Goal: Task Accomplishment & Management: Complete application form

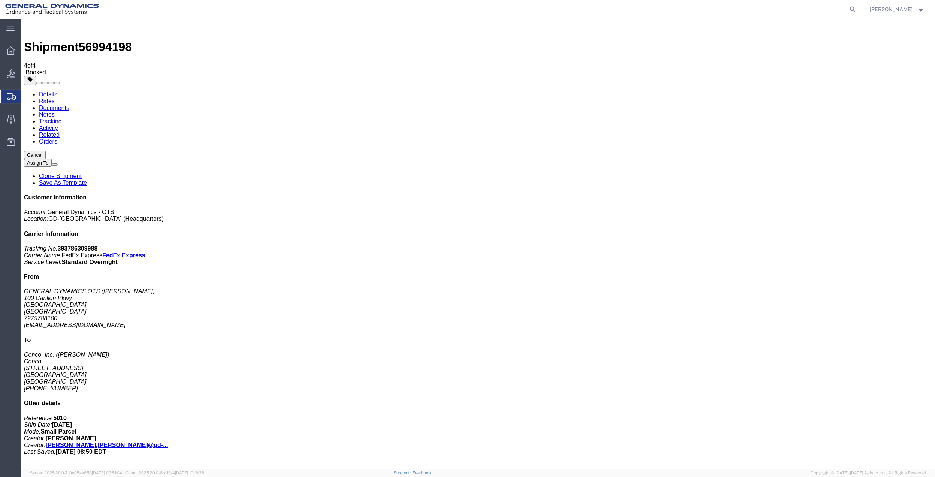
click at [0, 0] on span "Create Shipment" at bounding box center [0, 0] width 0 height 0
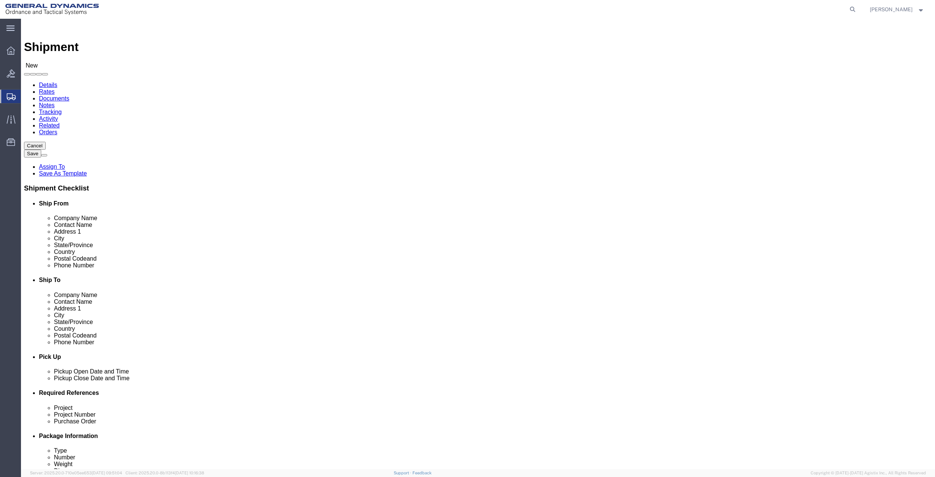
drag, startPoint x: 156, startPoint y: 163, endPoint x: 155, endPoint y: 158, distance: 4.7
click div "Location Select Select My Profile Location GD-OTS [GEOGRAPHIC_DATA] (Commerce) …"
click input "text"
click input "[PERSON_NAME]"
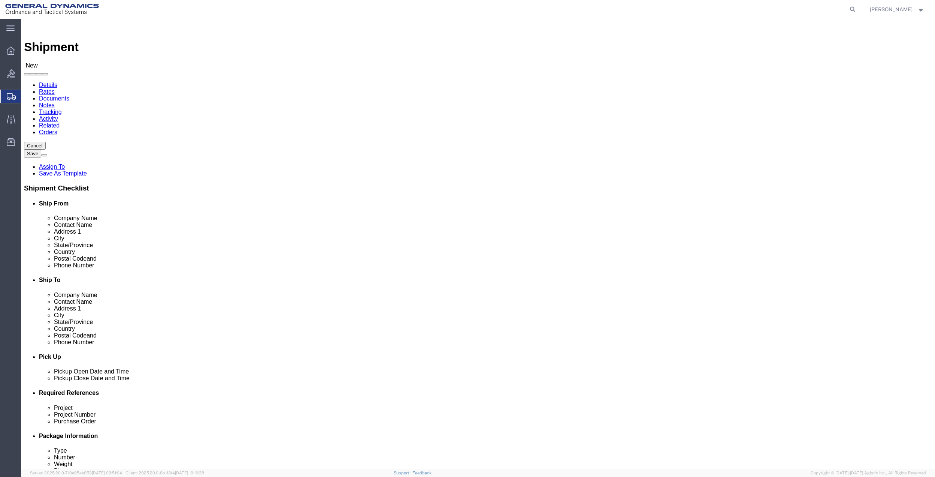
click input "[PERSON_NAME]"
type input "[PERSON_NAME]"
click p "- General Dynamics - OTS - ([PERSON_NAME]) [STREET_ADDRESS]"
select select "FL"
type input "[PERSON_NAME]"
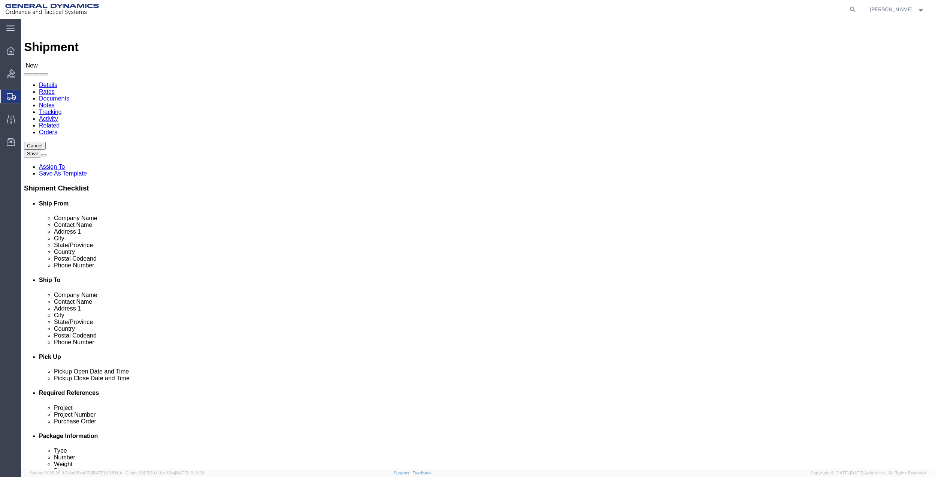
click input "text"
paste input "[PERSON_NAME].[PERSON_NAME]@gd-ots"
type input "[PERSON_NAME].[PERSON_NAME]@gd-ots"
click input "[PERSON_NAME]"
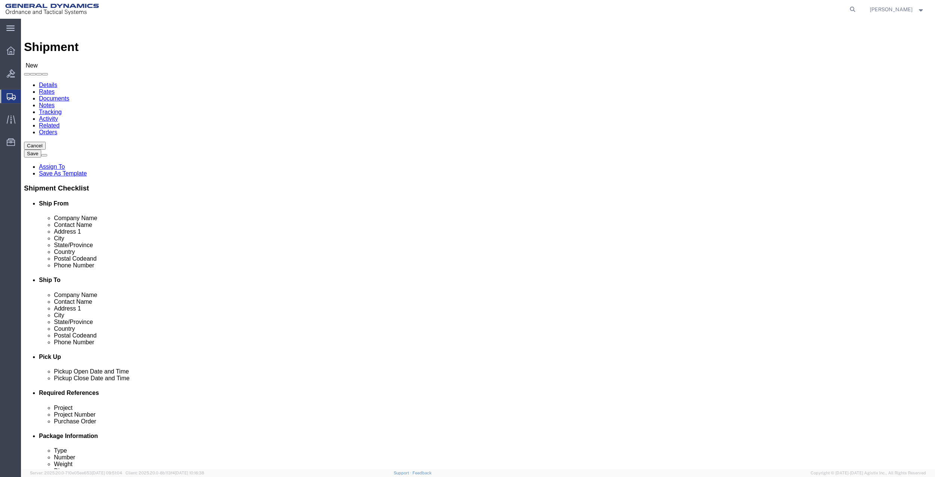
click input "[PERSON_NAME]"
paste input "[PERSON_NAME][EMAIL_ADDRESS][PERSON_NAME][DOMAIN_NAME]"
type input "[PERSON_NAME]"
click span
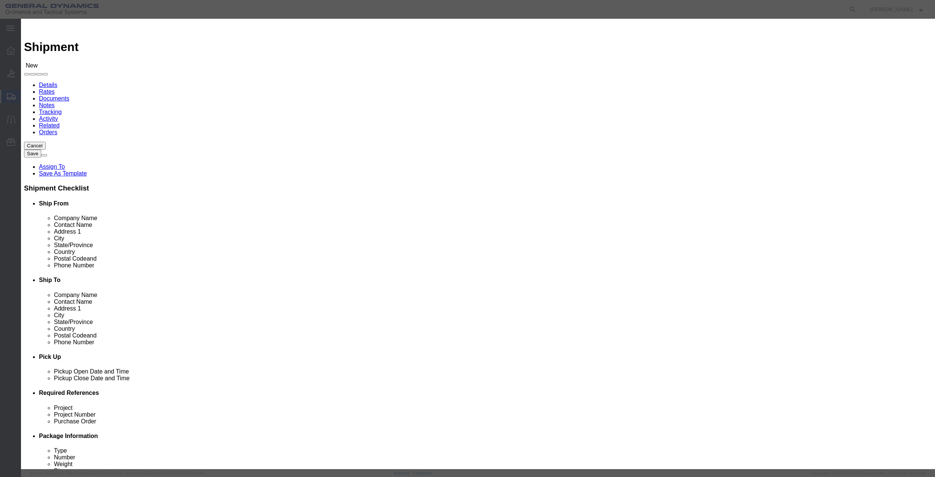
click icon "button"
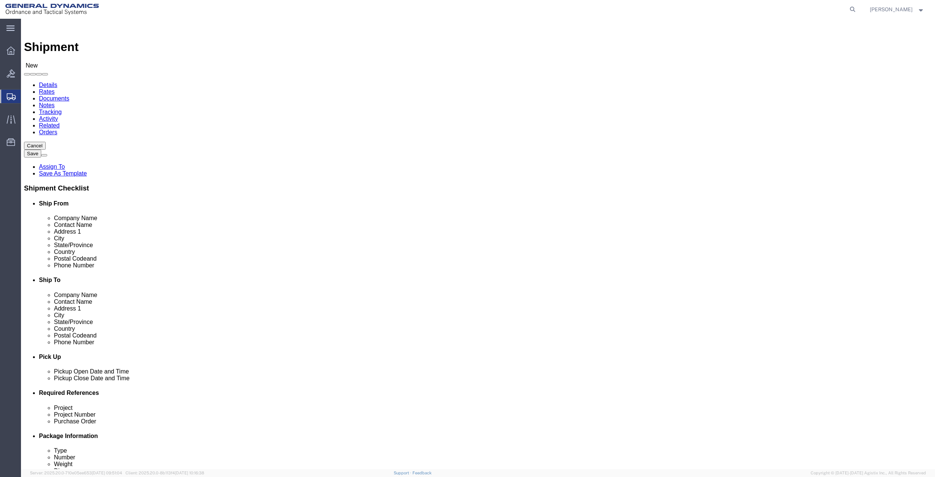
click input "[PERSON_NAME].[PERSON_NAME]@gd-ots"
click input "text"
paste input "[PERSON_NAME].[PERSON_NAME]@gd-ots"
type input "[PERSON_NAME].[PERSON_NAME]@gd-ots"
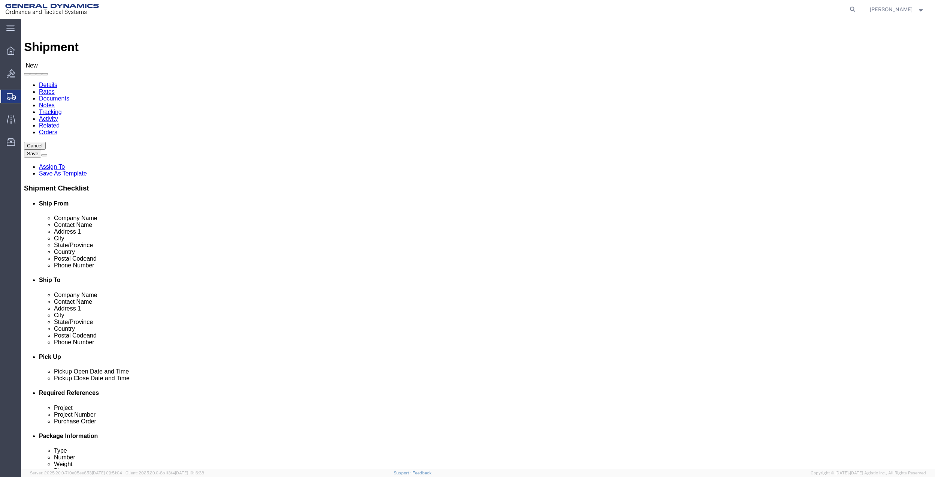
click input "[PERSON_NAME].[PERSON_NAME]@gd-ots"
paste input "[PHONE_NUMBER]"
type input "[PHONE_NUMBER]"
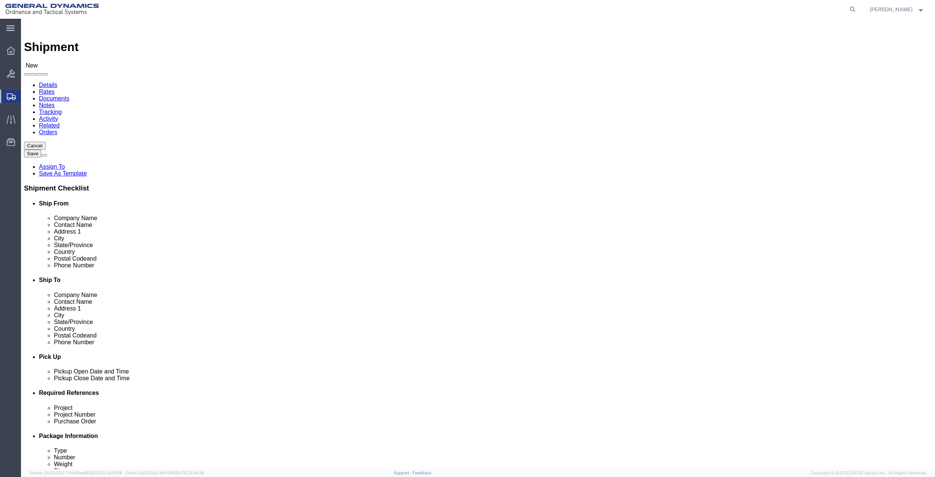
click span
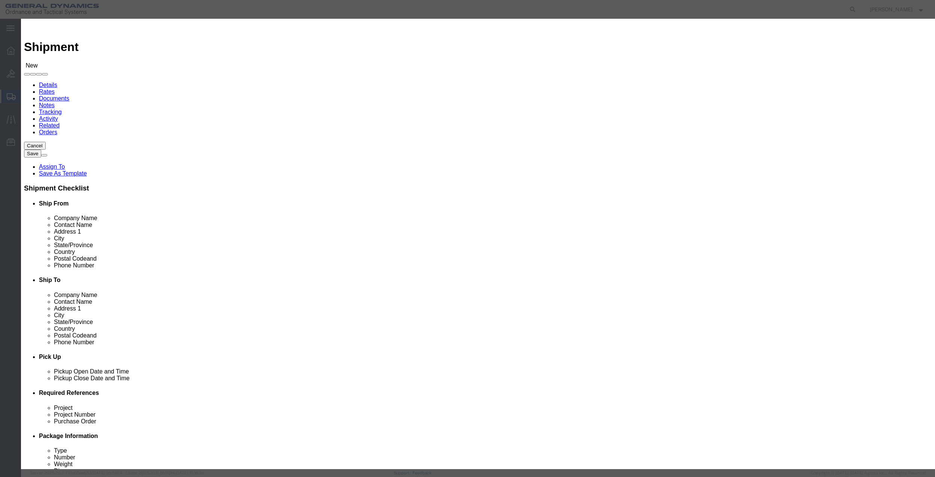
drag, startPoint x: 260, startPoint y: 54, endPoint x: 317, endPoint y: 63, distance: 58.0
click input "checkbox"
checkbox input "true"
click button "Save"
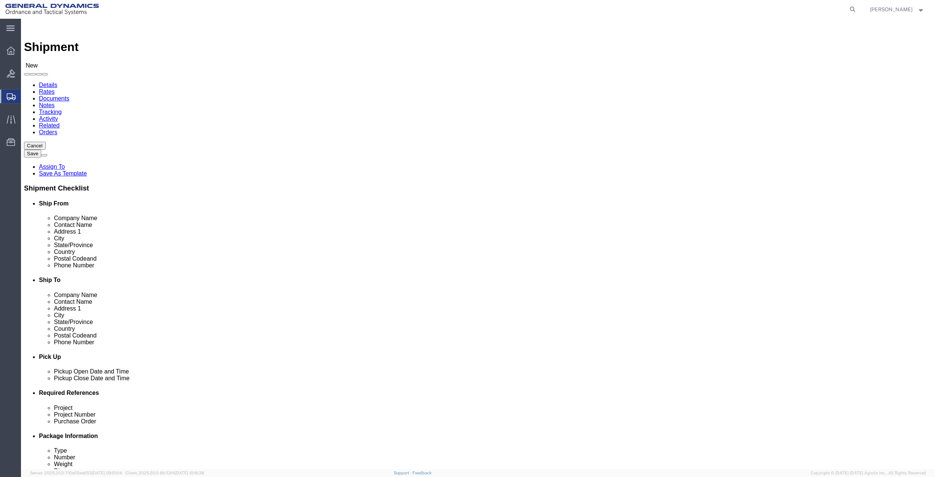
click input "text"
type input "[PERSON_NAME]"
click input "text"
type input "[PERSON_NAME]"
click p "- PYROTECHNIC SPECIALTIES - ([PERSON_NAME]) [STREET_ADDRESS]"
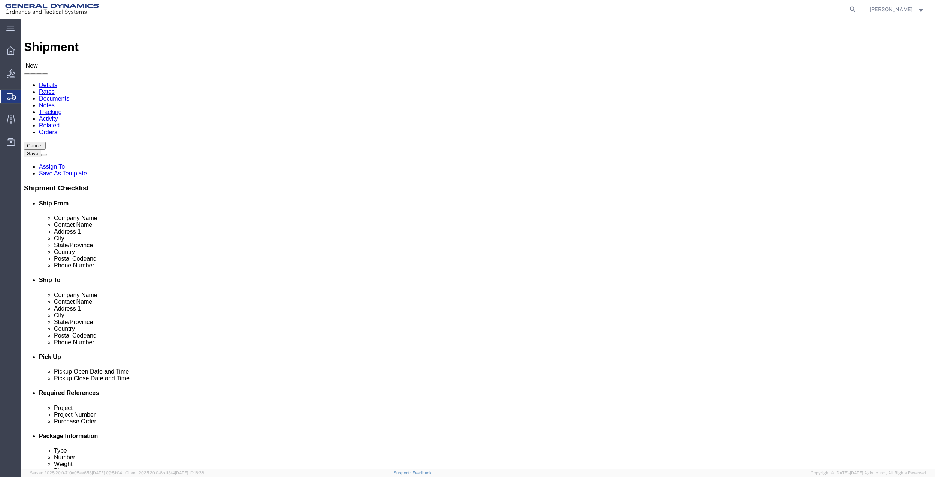
select select "GA"
type input "[PERSON_NAME]"
click input "[PERSON_NAME]"
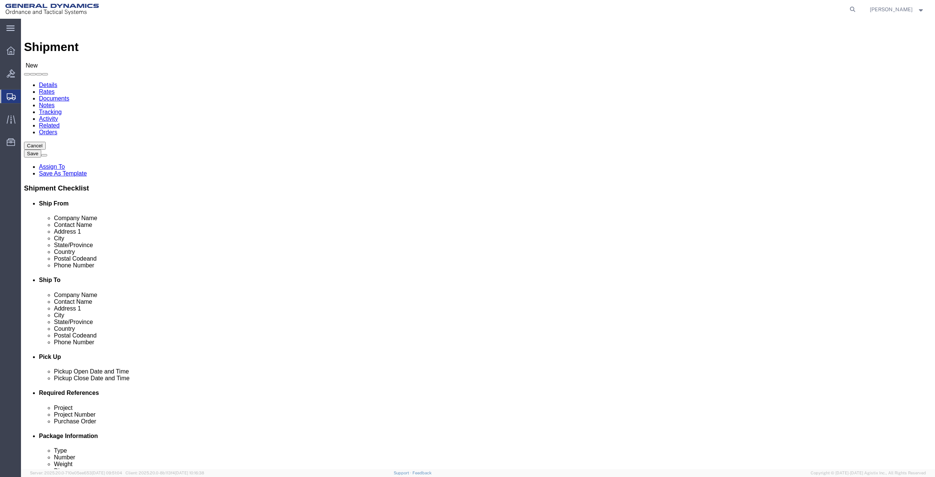
click input "[PERSON_NAME]"
type input "[PERSON_NAME]"
click input "[PHONE_NUMBER]"
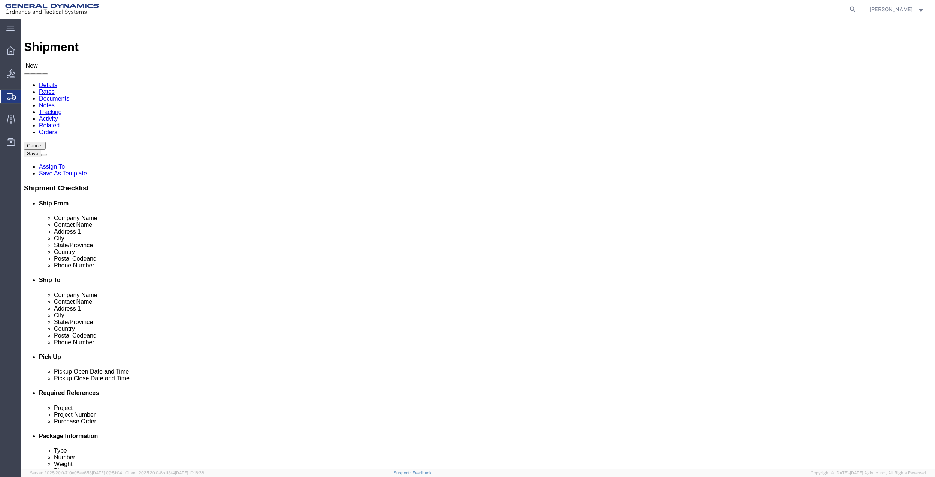
drag, startPoint x: 546, startPoint y: 250, endPoint x: 549, endPoint y: 253, distance: 4.8
click input "text"
paste input "[PHONE_NUMBER]"
type input "[PHONE_NUMBER]"
click span
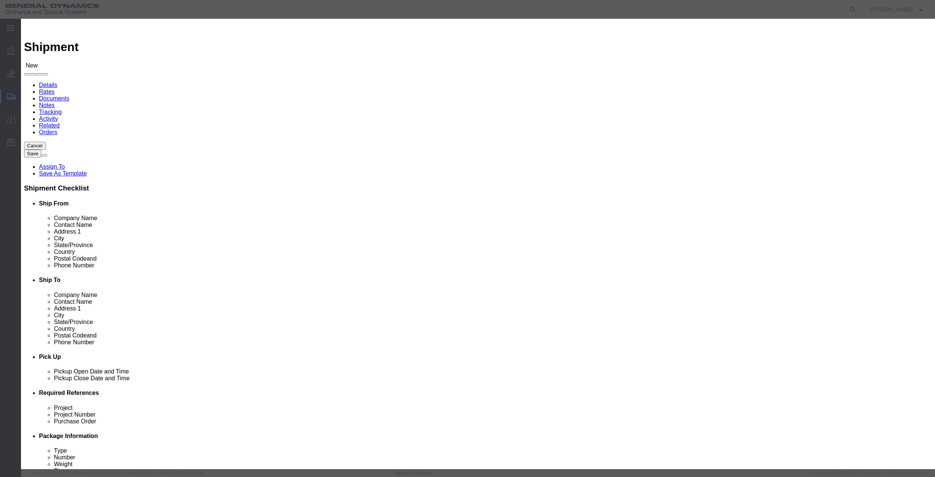
click input "checkbox"
checkbox input "true"
click button "Save"
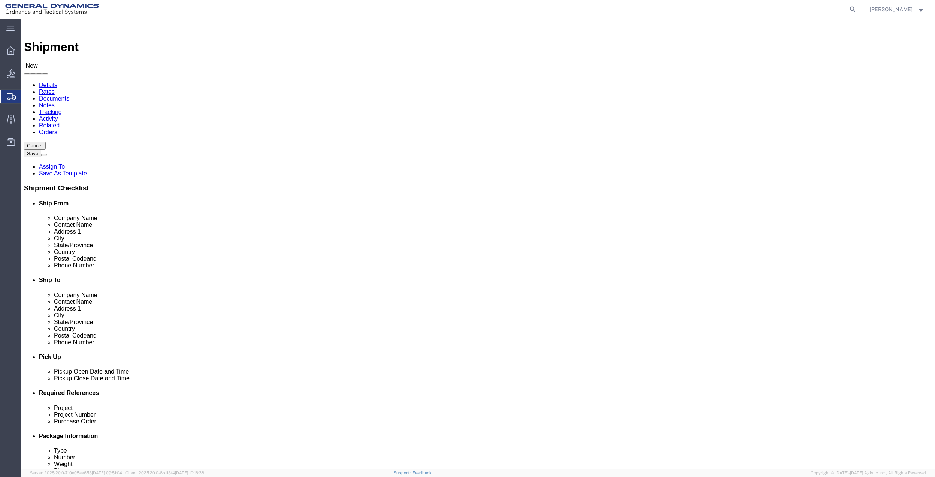
scroll to position [50, 0]
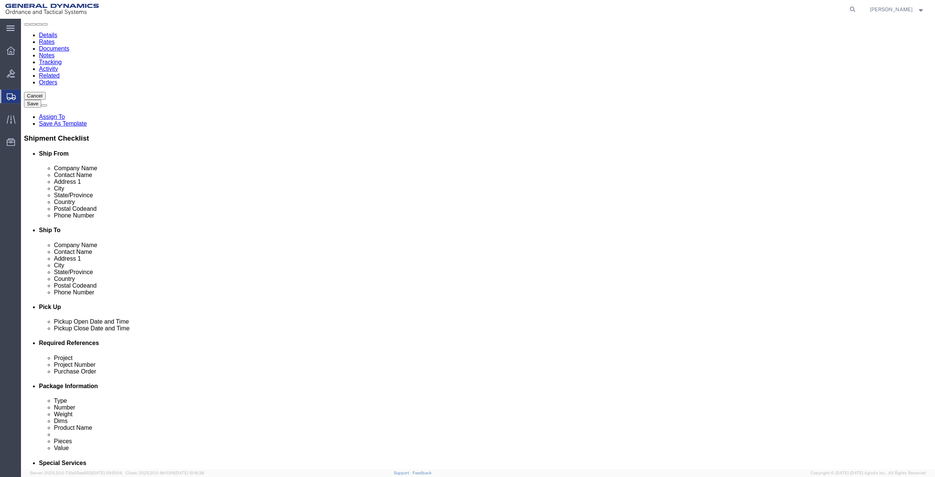
click input "[PERSON_NAME].[PERSON_NAME]@gd-ots"
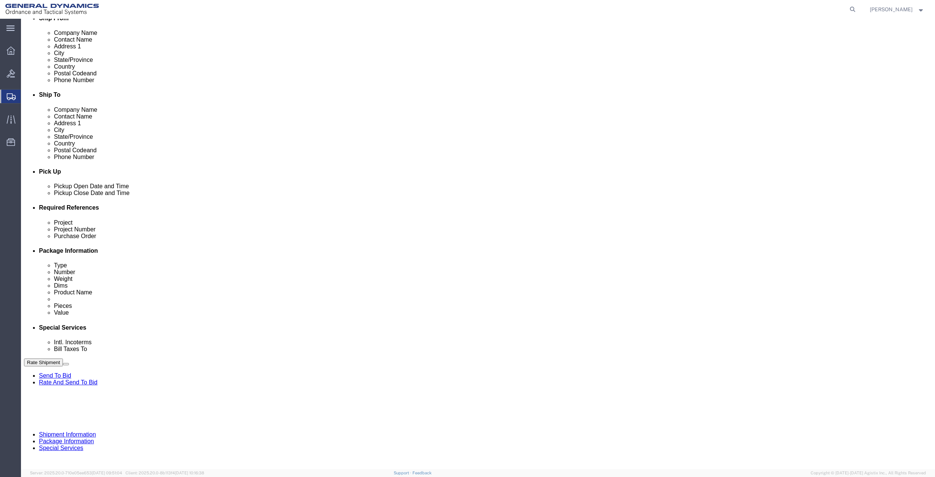
scroll to position [196, 0]
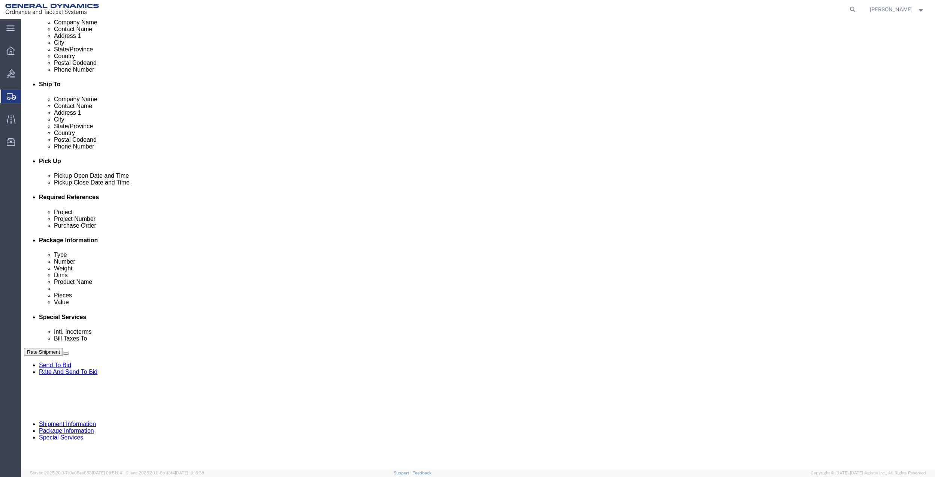
click button "Add reference"
click input "text"
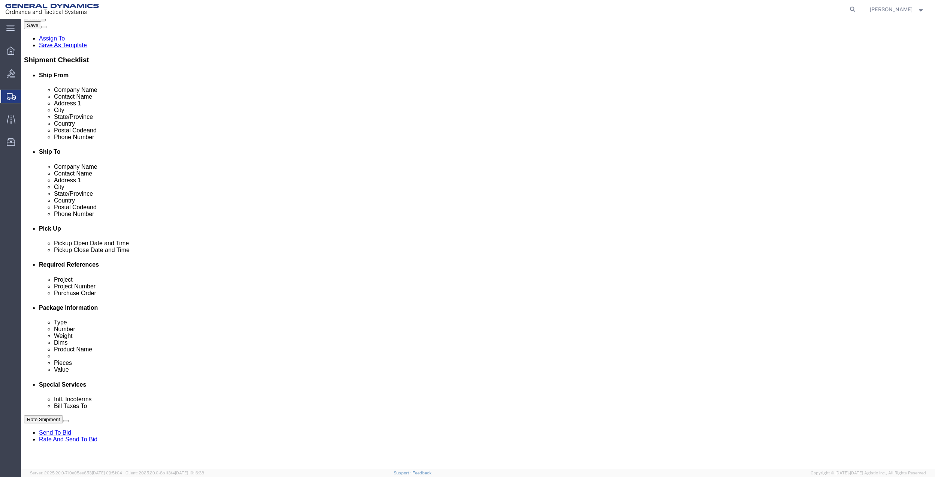
scroll to position [96, 0]
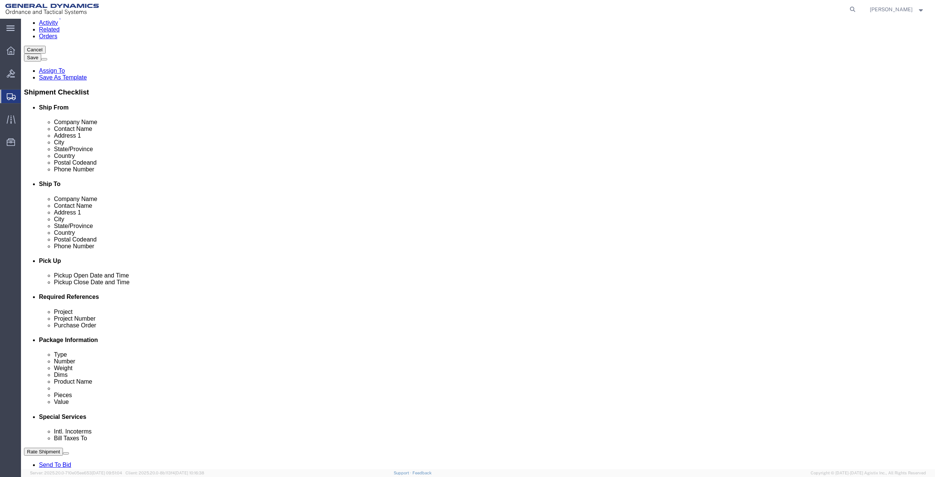
type input "5010"
click input "text"
paste input "[PHONE_NUMBER]"
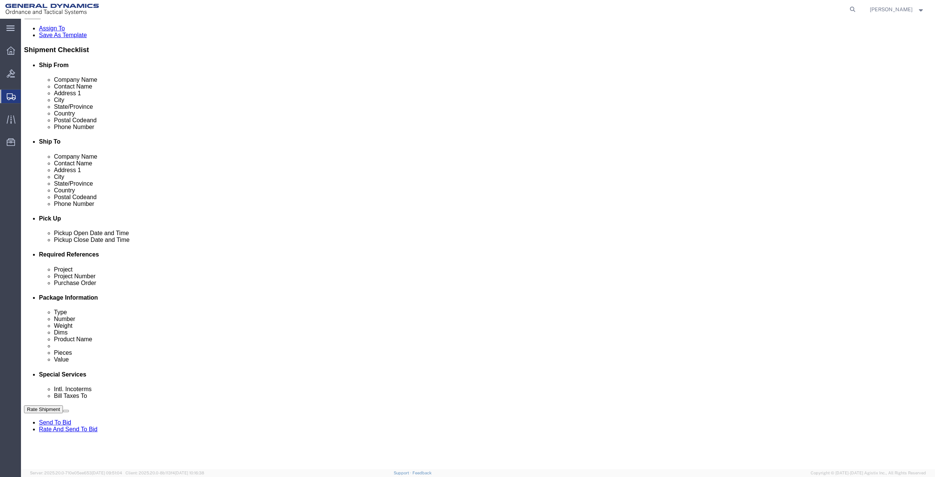
scroll to position [210, 0]
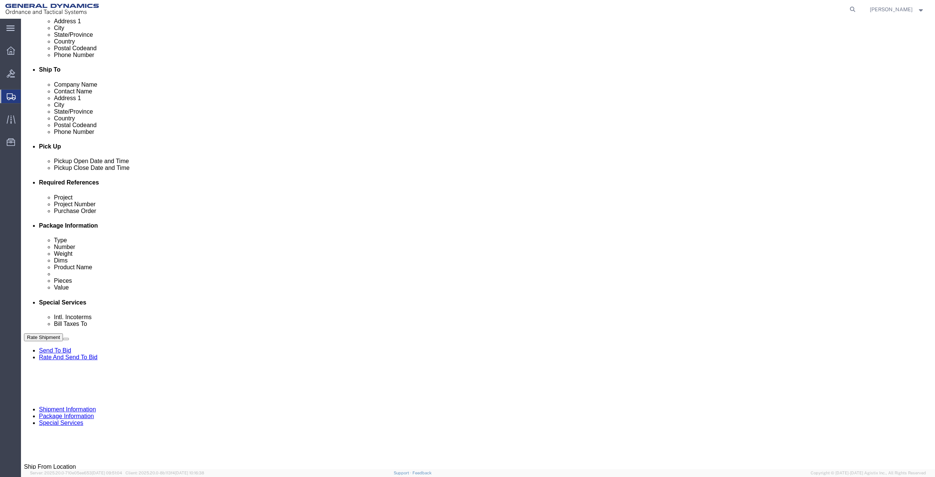
type input "[PHONE_NUMBER]"
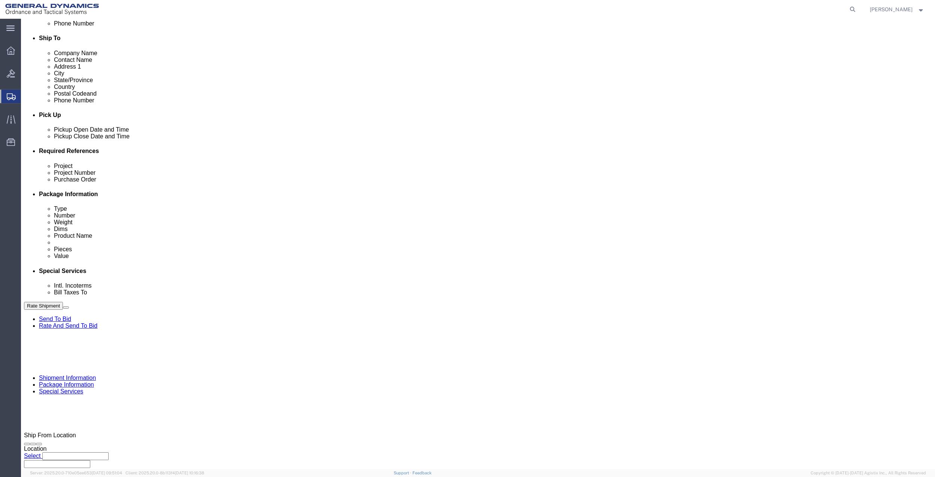
click input "5010"
click input "text"
paste input "5010"
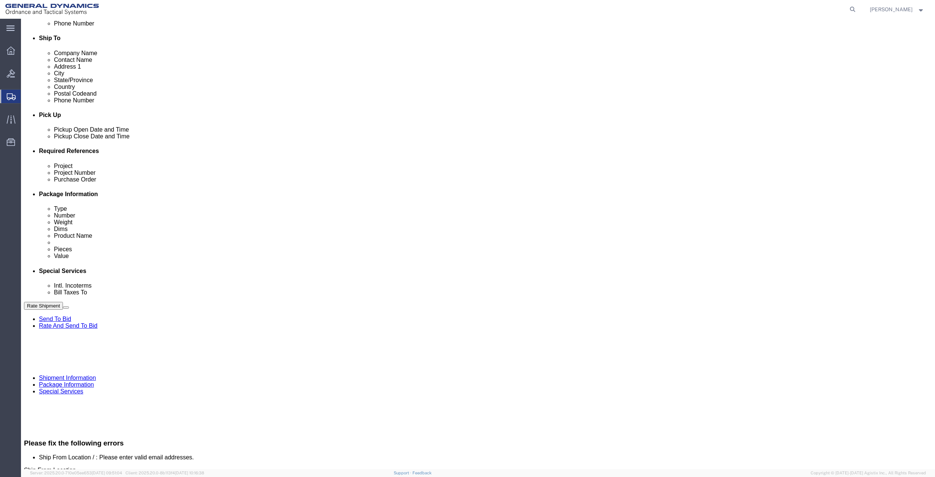
type input "5010"
click input "text"
paste input "5010"
type input "5010"
drag, startPoint x: 172, startPoint y: 264, endPoint x: 165, endPoint y: 265, distance: 6.8
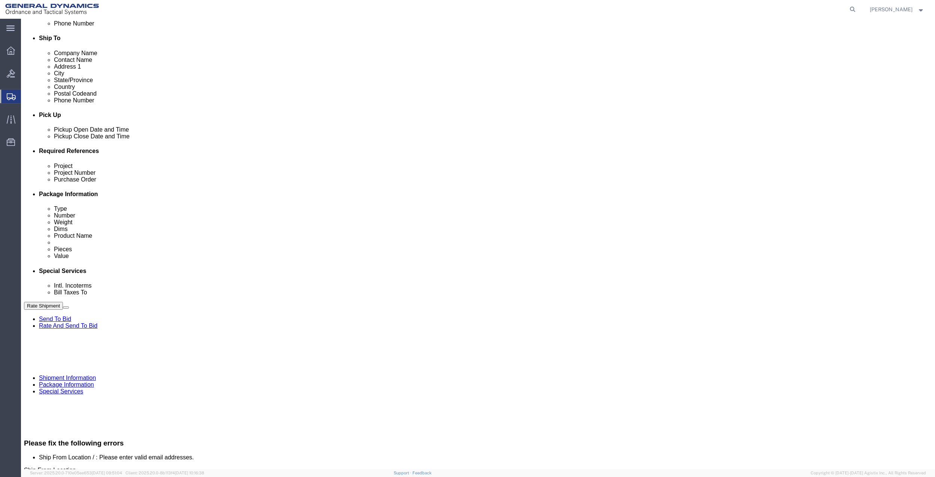
click input "text"
paste input "5010"
type input "5010"
click select "Select Account Type Activity ID Airline Appointment Number ASN Batch Request # …"
select select "DEPT"
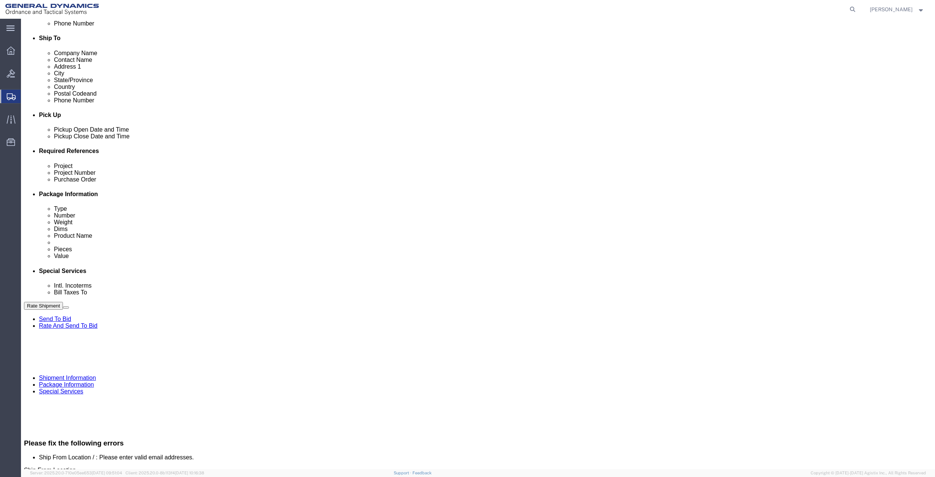
click select "Select Account Type Activity ID Airline Appointment Number ASN Batch Request # …"
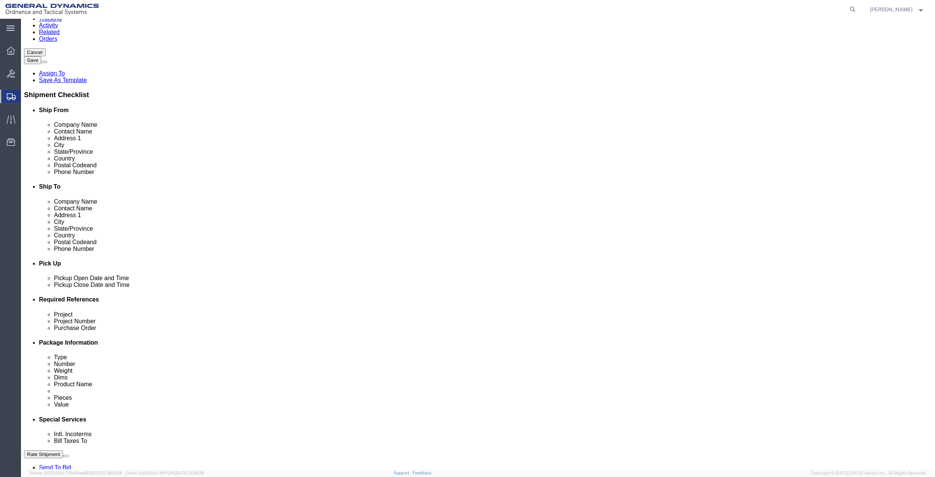
scroll to position [42, 0]
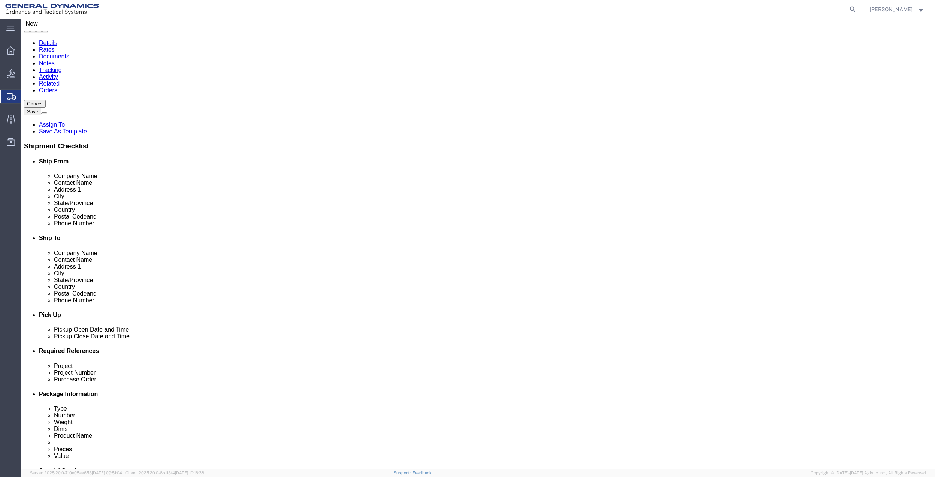
click input "[PHONE_NUMBER]"
paste input "[PERSON_NAME][EMAIL_ADDRESS][PERSON_NAME][DOMAIN_NAME]"
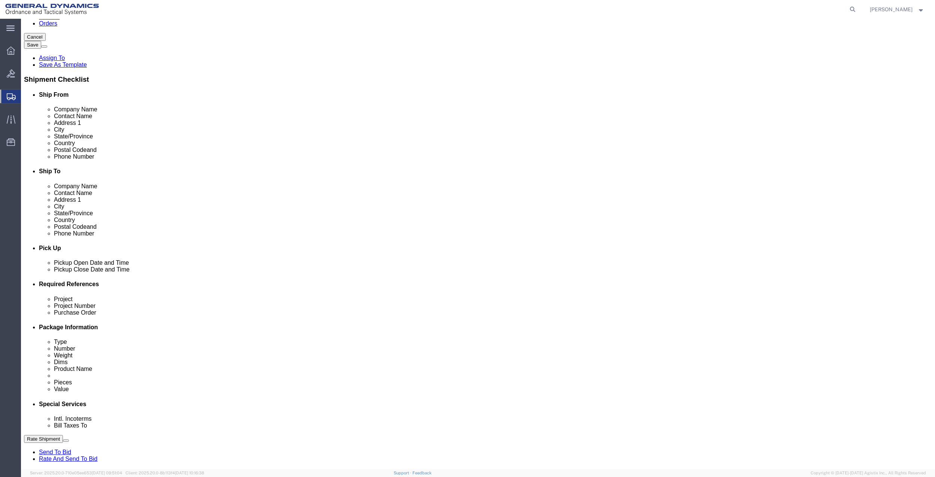
scroll to position [210, 0]
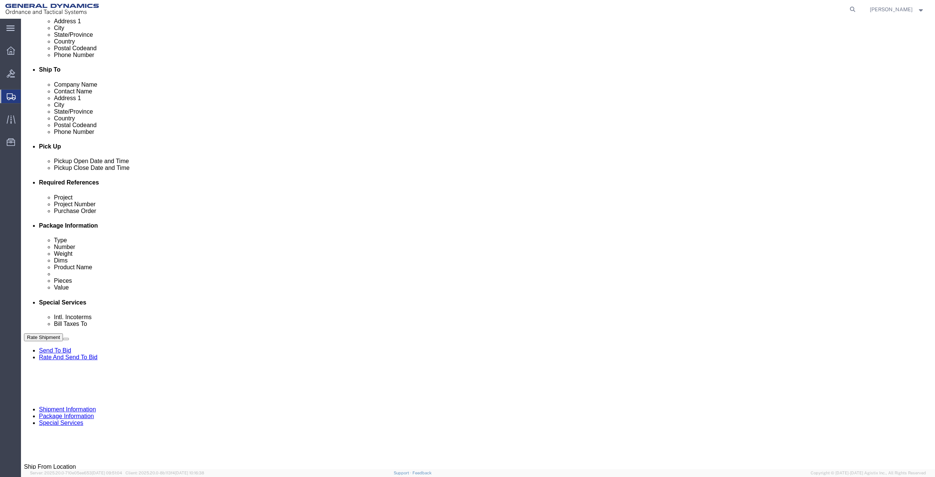
type input "[PERSON_NAME][EMAIL_ADDRESS][PERSON_NAME][DOMAIN_NAME]"
click icon
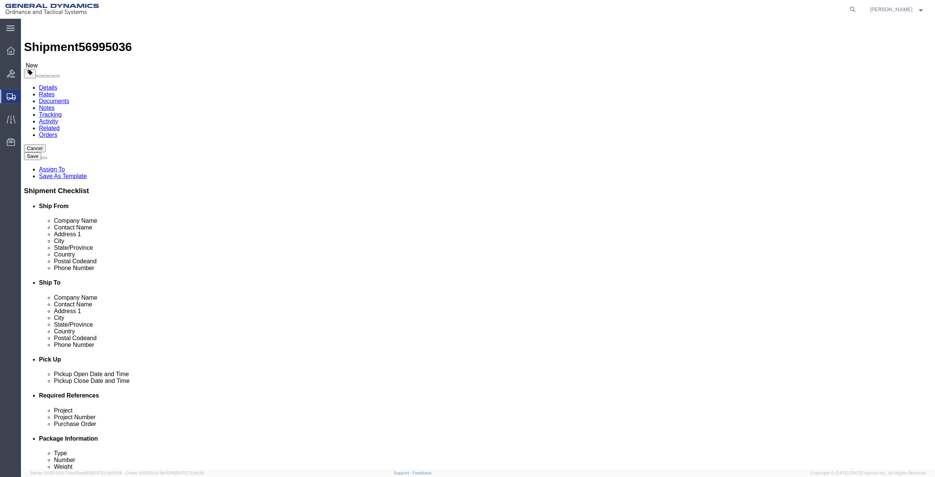
click select "Select Bale(s) Basket(s) Bolt(s) Bottle(s) Buckets Bulk Bundle(s) Can(s) Cardbo…"
select select "SBX"
click select "Select Bale(s) Basket(s) Bolt(s) Bottle(s) Buckets Bulk Bundle(s) Can(s) Cardbo…"
type input "12.25"
type input "11.00"
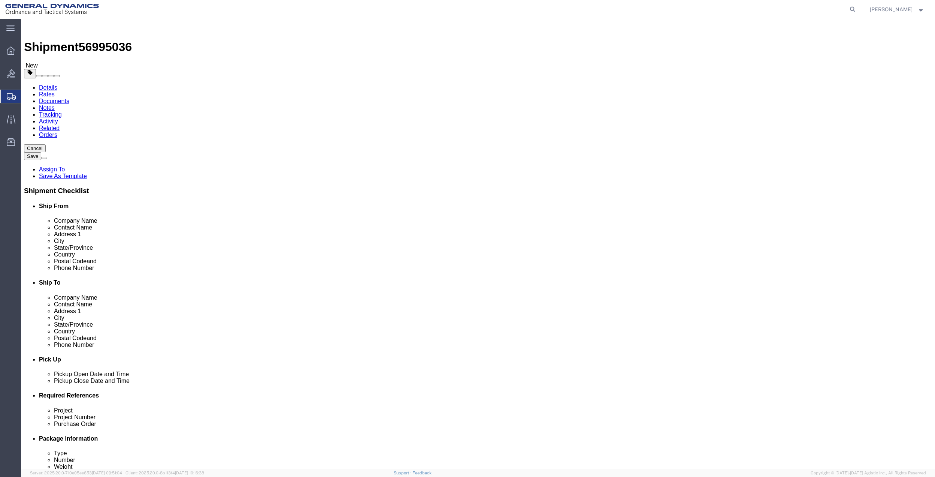
type input "1.50"
click input "0.00"
type input "3"
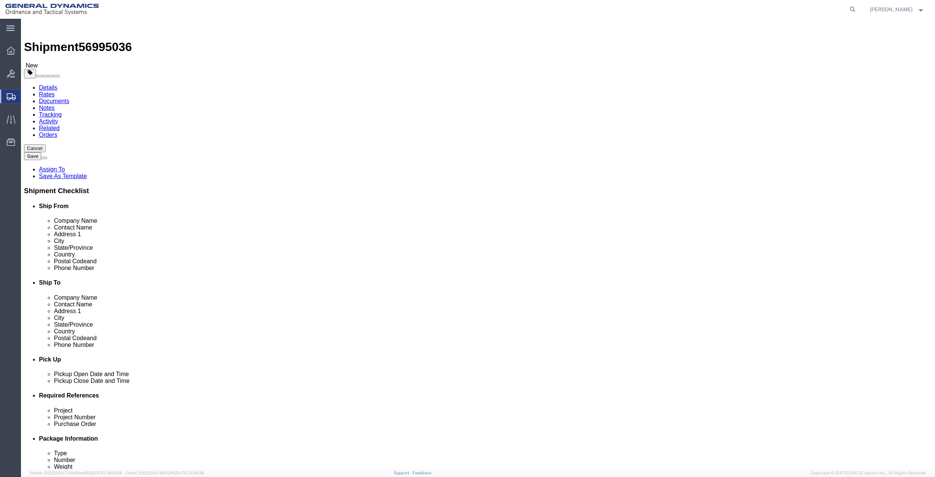
click link "Add Content"
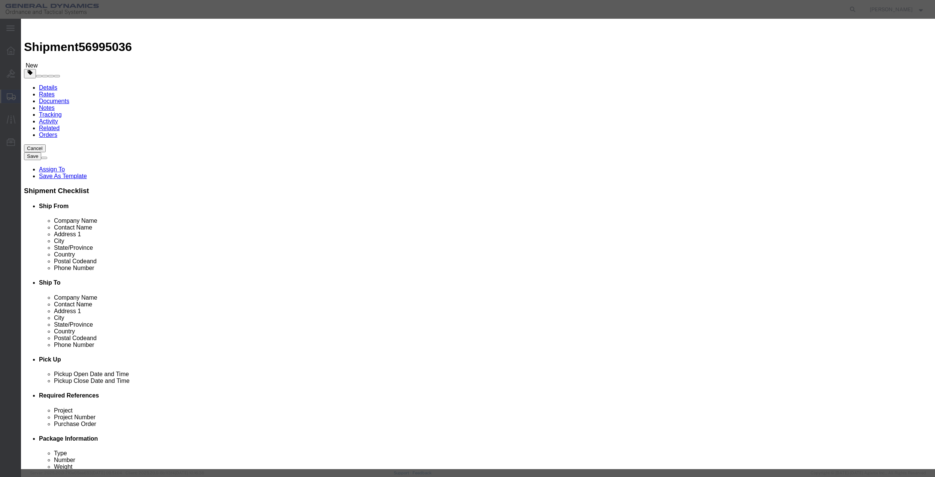
click input "text"
type input "MISC"
click input "0"
type input "01"
type input "100"
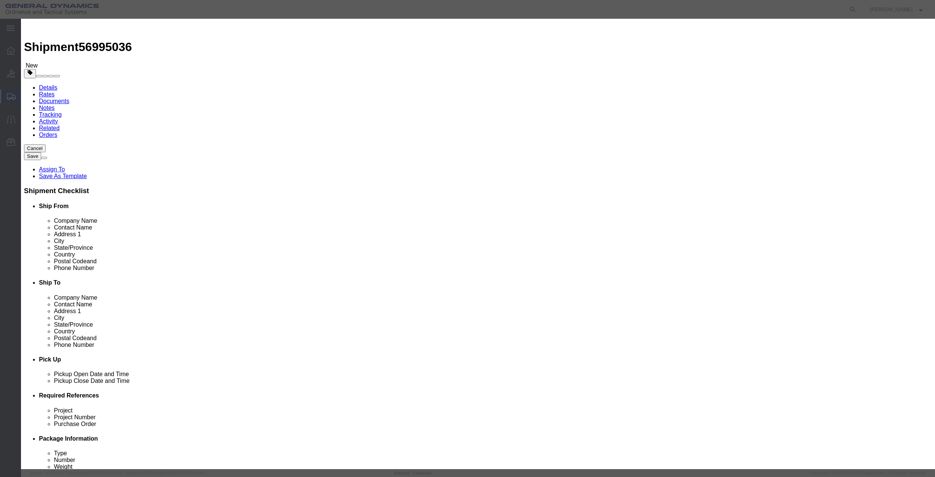
select select "US"
click select "Select 50 55 60 65 70 85 92.5 100 125 175 250 300 400"
select select "70"
click select "Select 50 55 60 65 70 85 92.5 100 125 175 250 300 400"
click button "Save & Close"
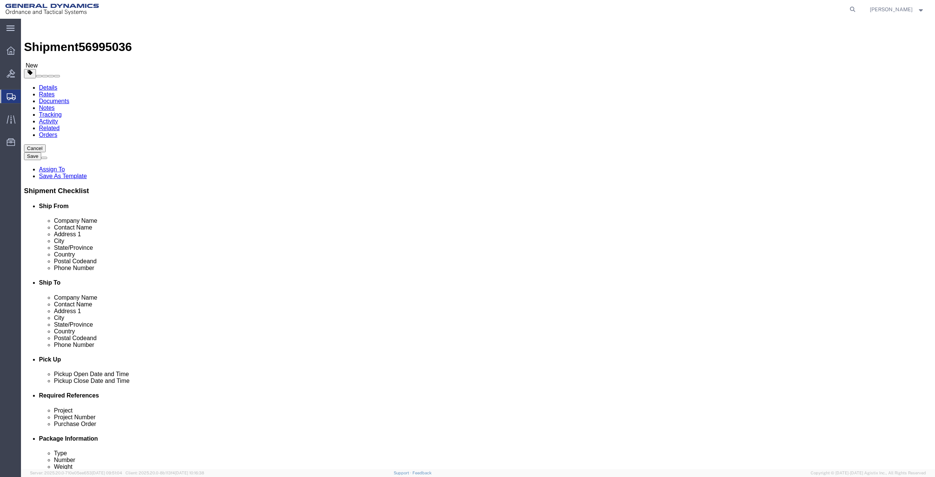
click icon
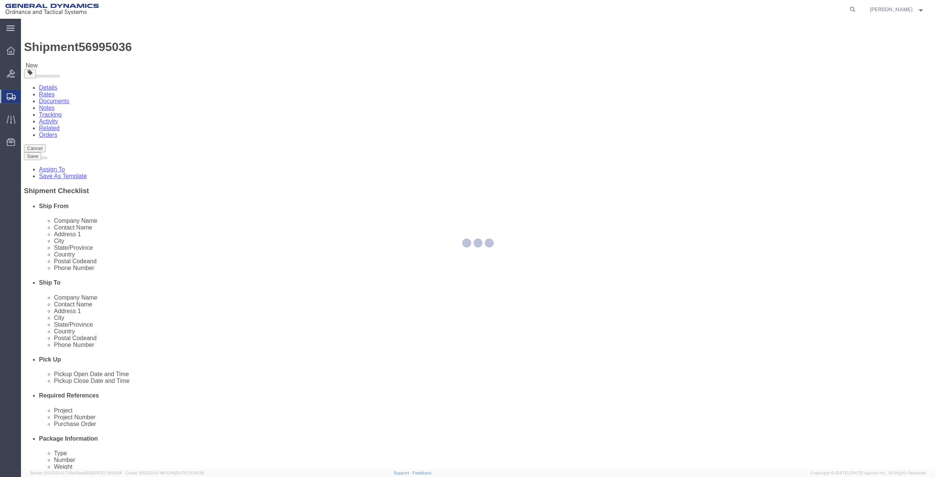
select select
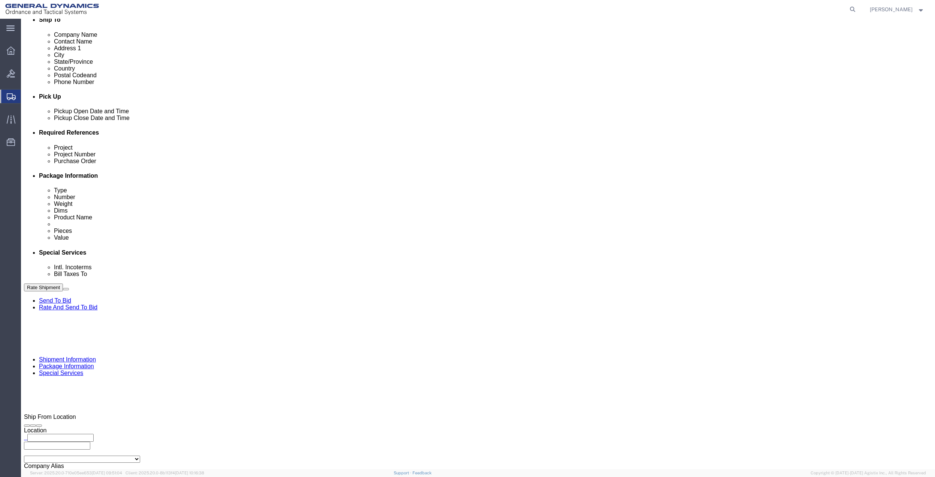
scroll to position [300, 0]
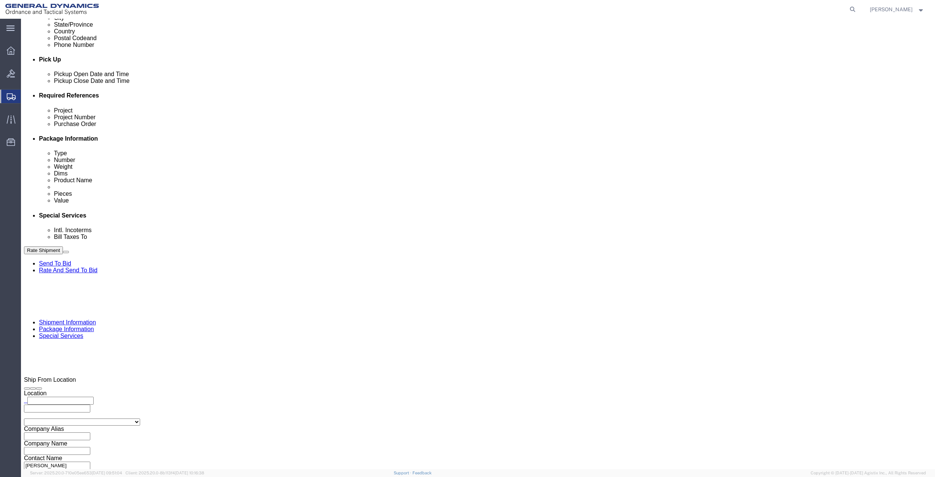
click select "Select Buyer Cost Center Department Operations Number Order Number Sales Person"
select select "DEPARTMENT"
click select "Select Buyer Cost Center Department Operations Number Order Number Sales Person"
click select "Select [GEOGRAPHIC_DATA] [GEOGRAPHIC_DATA] [GEOGRAPHIC_DATA] [GEOGRAPHIC_DATA] …"
select select "1763983"
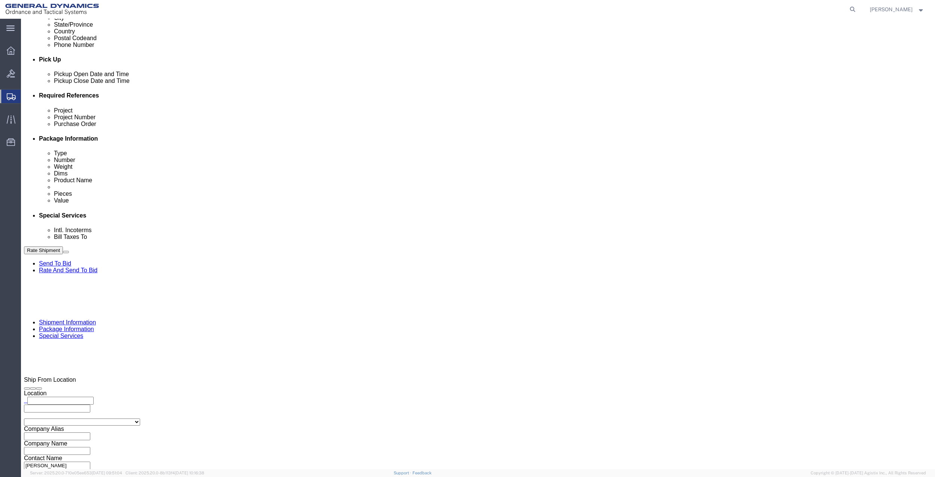
click select "Select [GEOGRAPHIC_DATA] [GEOGRAPHIC_DATA] [GEOGRAPHIC_DATA] [GEOGRAPHIC_DATA] …"
drag, startPoint x: 618, startPoint y: 129, endPoint x: 618, endPoint y: 136, distance: 6.8
click select "Select 10AFM 10GAG 10GAH 10GFL 10GFO 10GIE 10GIS 30MABS St [PERSON_NAME] Program"
select select "214681"
click select "Select 10AFM 10GAG 10GAH 10GFL 10GFO 10GIE 10GIS 30MABS St [PERSON_NAME] Program"
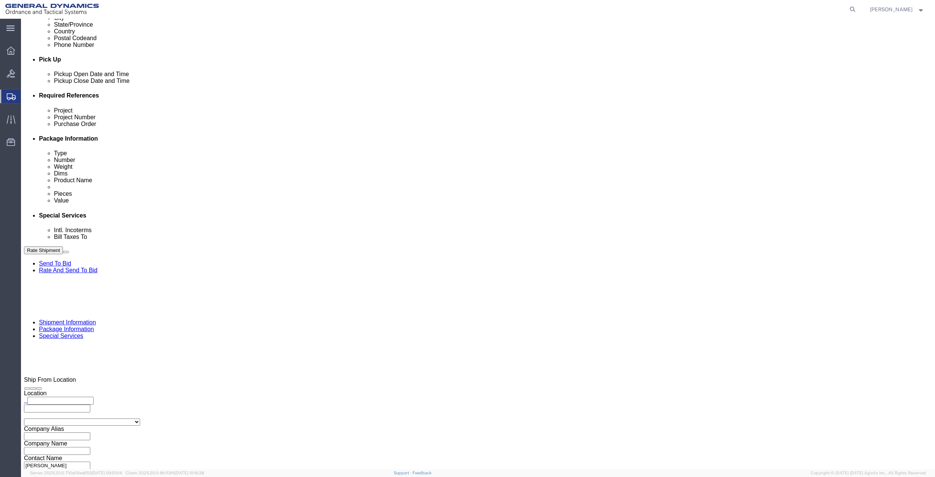
click input "General Dynamics OTS % Data2Logistics"
click p "- GEDOTS %DATA 2 LOGISTICS - (GEDOTS %DATA 2 LOGISTICS) [GEOGRAPHIC_DATA][PERSO…"
type input "GEDOTS %DATA 2 LOGISTICS"
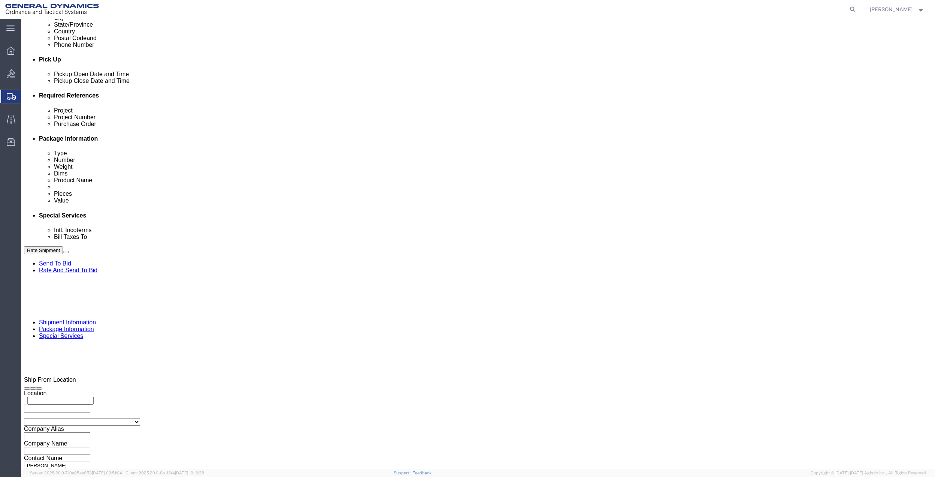
type input "PO BOX 61050"
type input "GEDOTS %DATA 2 LOGISTICS"
type input "FORT [PERSON_NAME]"
type input "33906"
select select "FL"
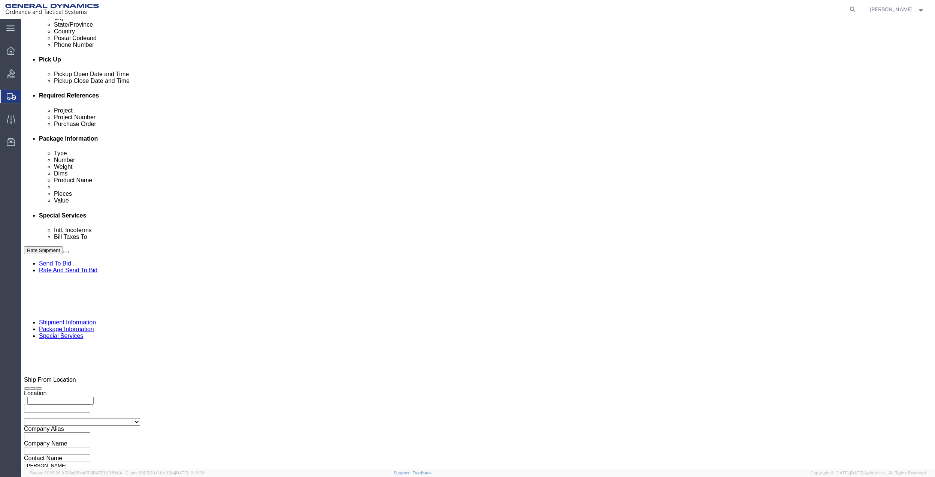
type input "GEDOTS %DATA 2 LOGISTICS"
click button "Rate Shipment"
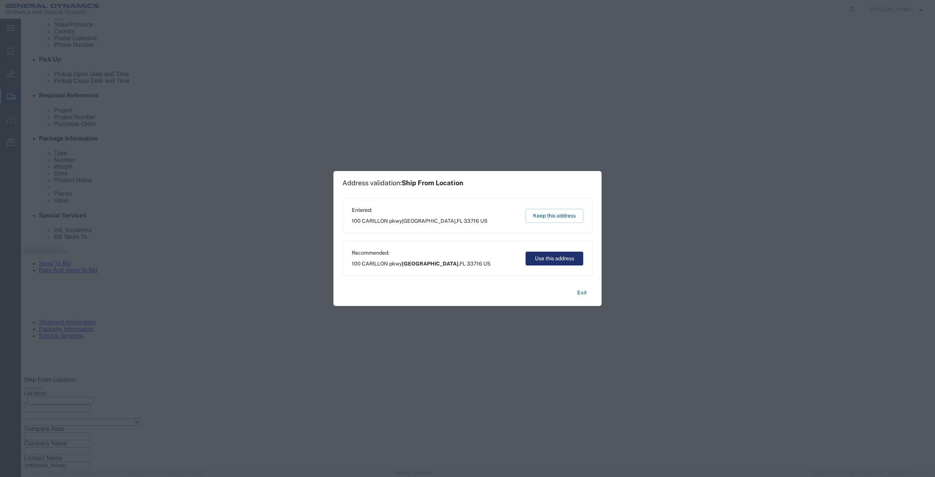
click at [537, 259] on button "Use this address" at bounding box center [555, 258] width 58 height 14
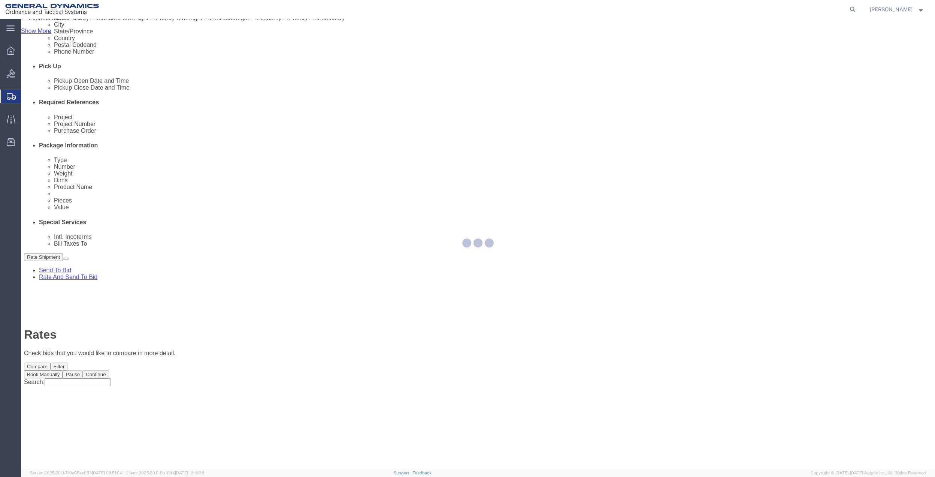
scroll to position [0, 0]
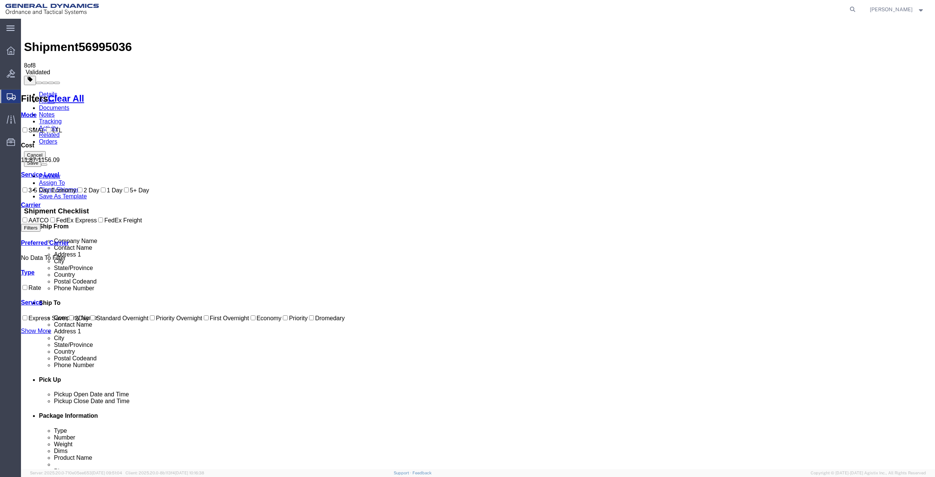
drag, startPoint x: 629, startPoint y: 137, endPoint x: 621, endPoint y: 144, distance: 10.9
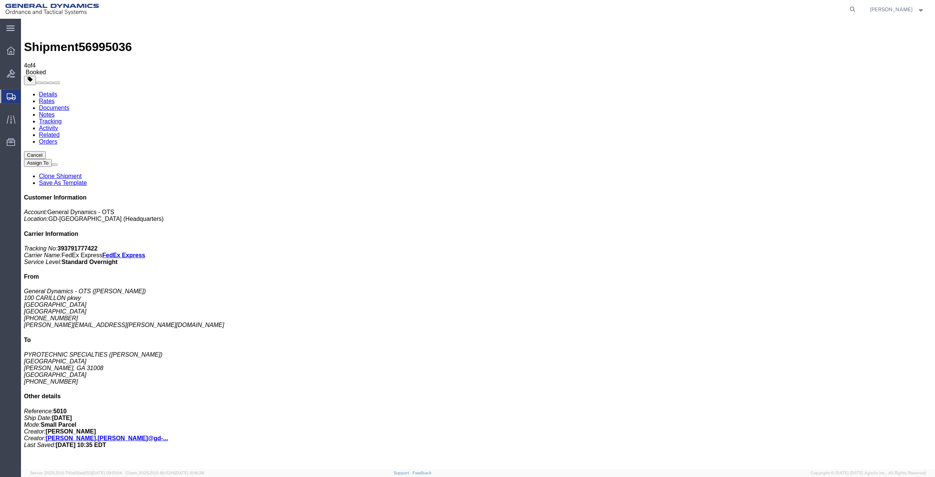
drag, startPoint x: 100, startPoint y: 149, endPoint x: 199, endPoint y: 143, distance: 99.1
click at [0, 0] on span "Create Shipment" at bounding box center [0, 0] width 0 height 0
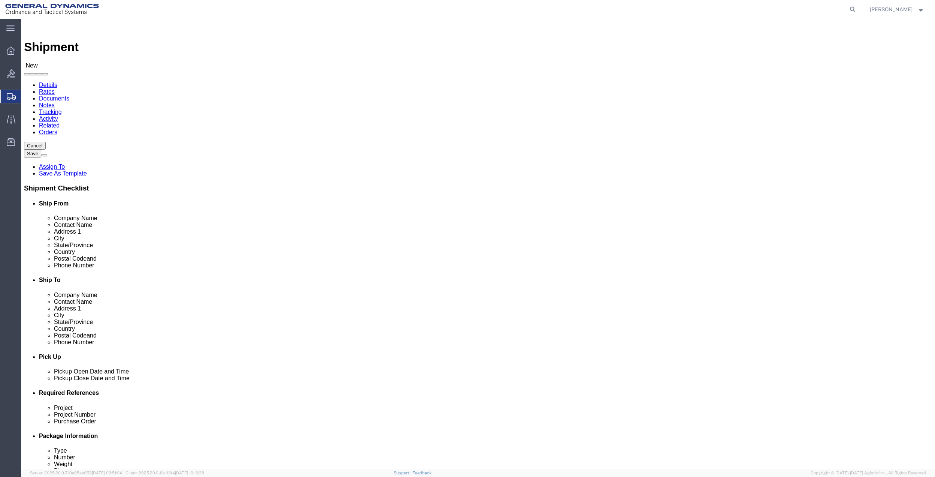
click input "text"
type input "[PERSON_NAME]"
click div "- General Dynamics - OTS - ([PERSON_NAME]) [STREET_ADDRESS]"
select select "FL"
type input "[PERSON_NAME]"
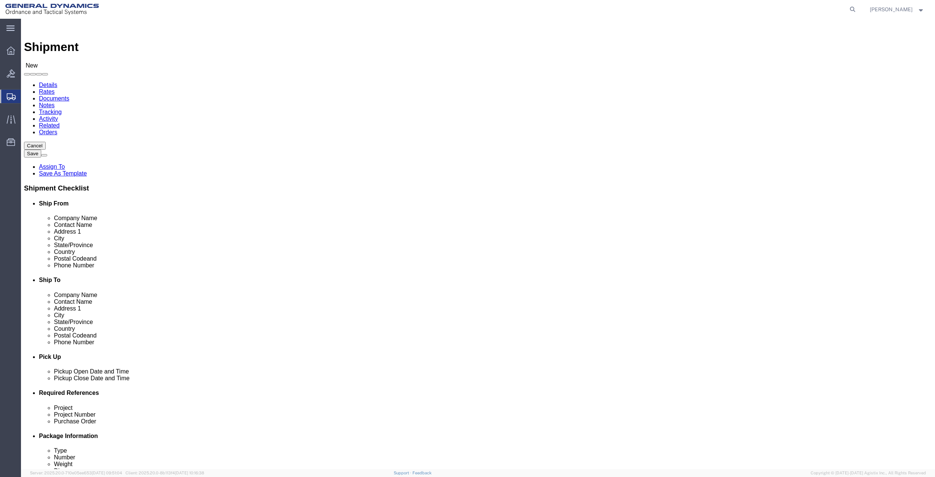
click input "text"
type input "[PERSON_NAME]"
type input "ill"
type input "62002"
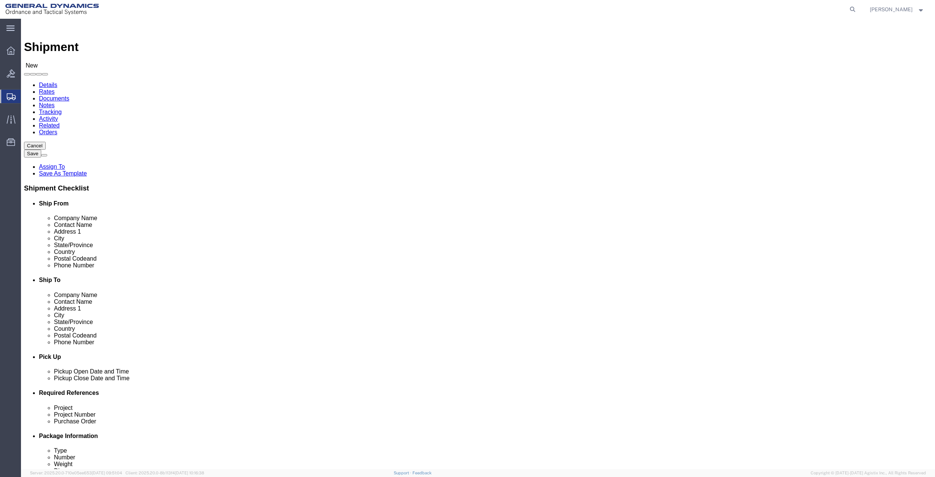
click input "text"
type input "[PHONE_NUMBER]"
click input "text"
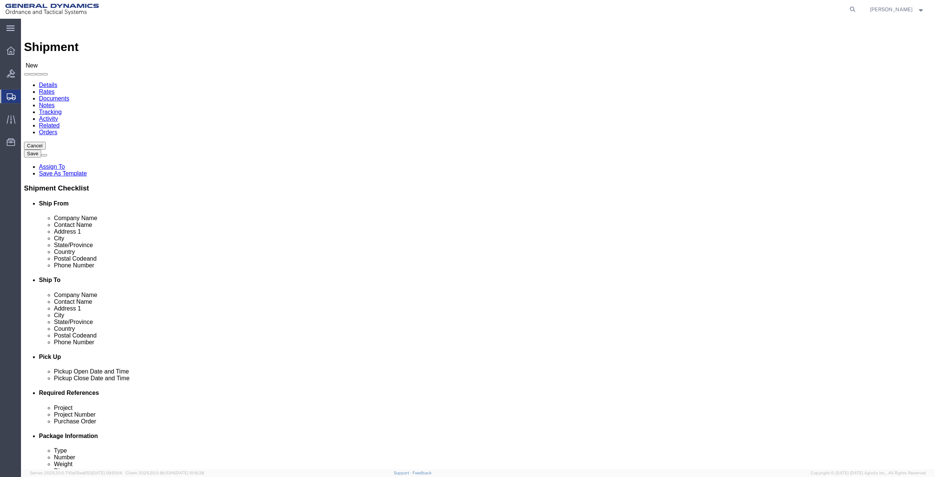
paste input "[PHONE_NUMBER]"
type input "[PHONE_NUMBER]"
click input "text"
type input "[STREET_ADDRESS]"
click input "text"
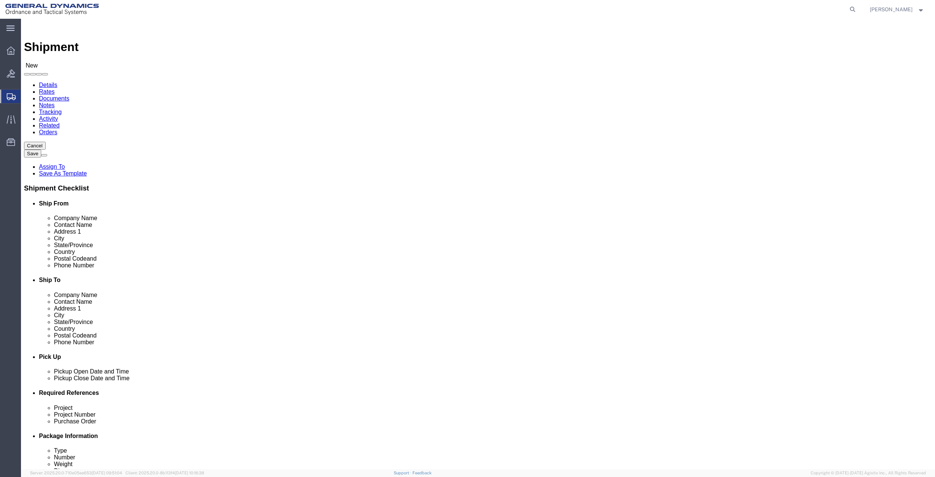
type input "riverbend energetics mfg., llc"
click input "text"
type input "[PERSON_NAME]"
drag, startPoint x: 726, startPoint y: 85, endPoint x: 726, endPoint y: 89, distance: 3.8
click span
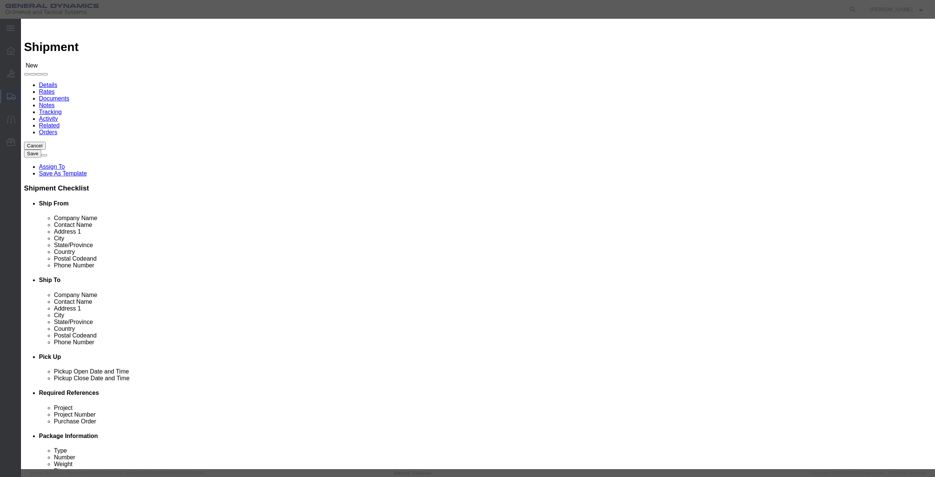
drag, startPoint x: 257, startPoint y: 54, endPoint x: 263, endPoint y: 57, distance: 6.5
click td
click input "checkbox"
checkbox input "true"
click button "Save"
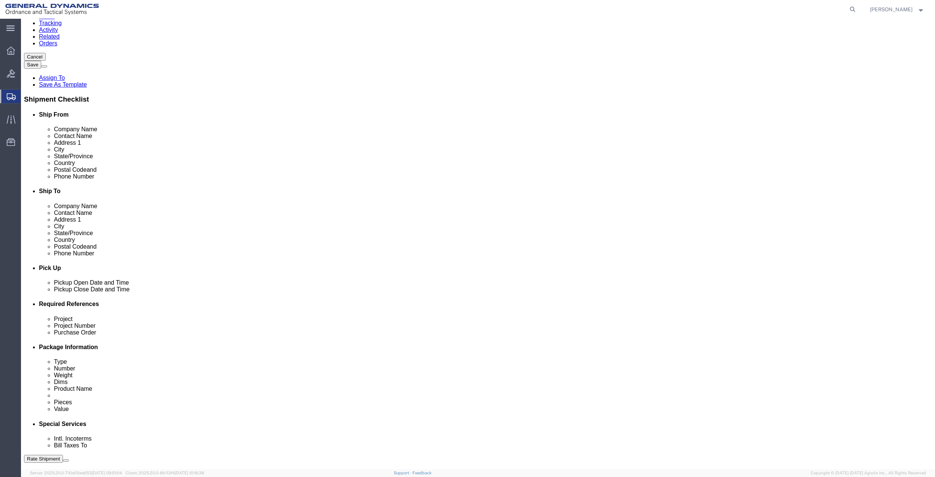
scroll to position [196, 0]
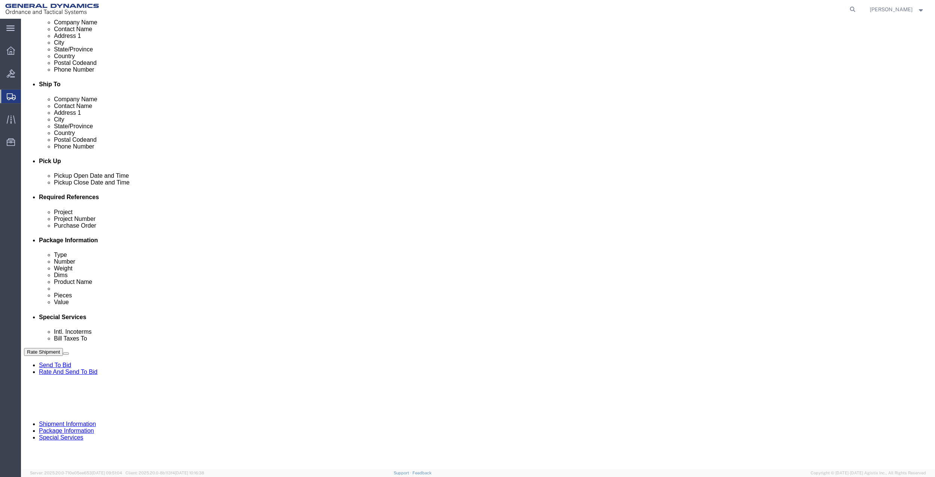
click button "Add reference"
click input "text"
type input "5010"
click input "text"
paste input "5010"
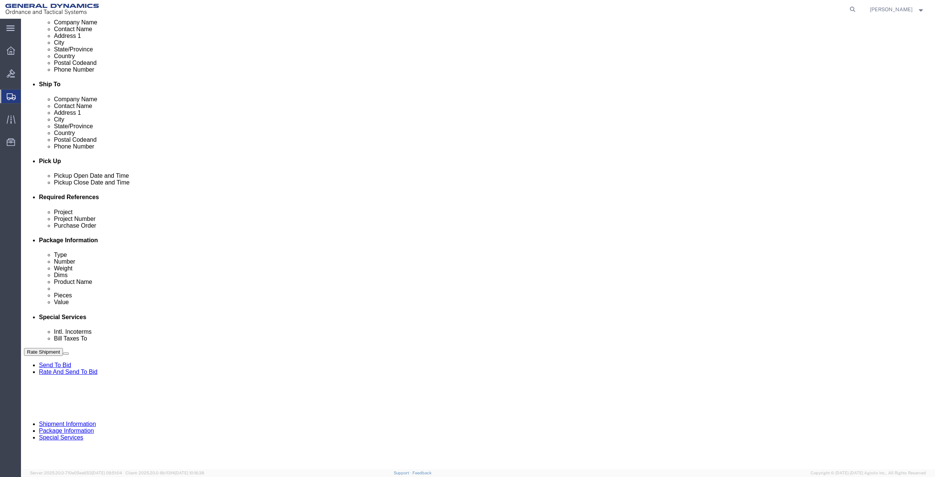
type input "5010"
click input "text"
paste input "5010"
type input "5010"
click div "Project 5010"
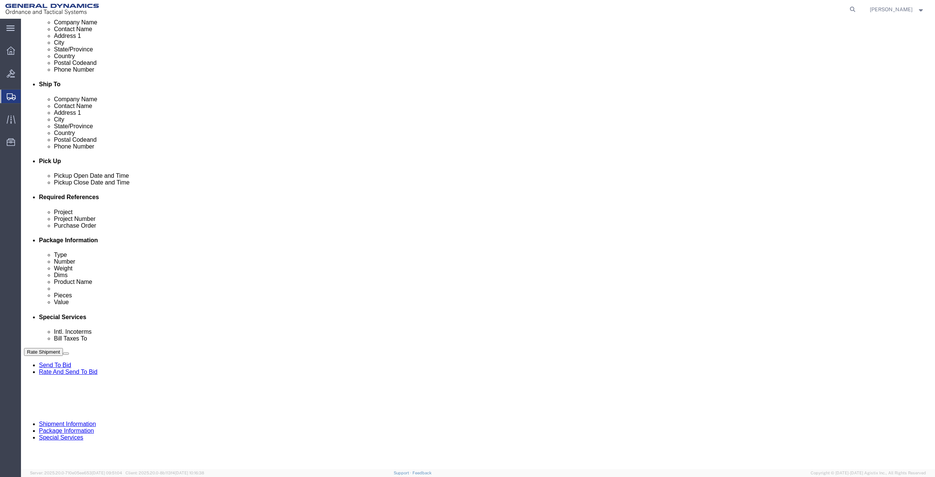
click div "Select Account Type Activity ID Airline Appointment Number ASN Batch Request # …"
drag, startPoint x: 158, startPoint y: 282, endPoint x: 124, endPoint y: 281, distance: 34.1
click input "text"
paste input "5010"
type input "5010"
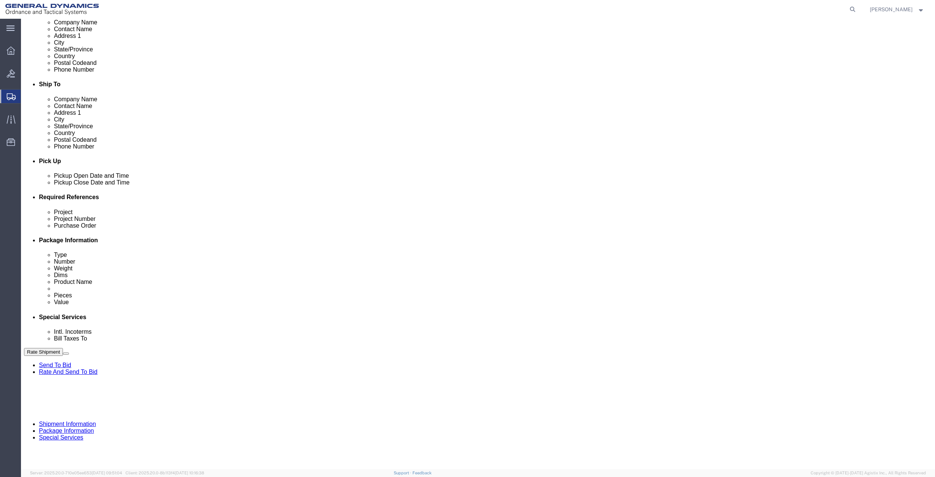
click select "Select Account Type Activity ID Airline Appointment Number ASN Batch Request # …"
select select "DEPT"
click select "Select Account Type Activity ID Airline Appointment Number ASN Batch Request # …"
drag, startPoint x: 91, startPoint y: 55, endPoint x: 92, endPoint y: 60, distance: 5.1
click link "Package Information"
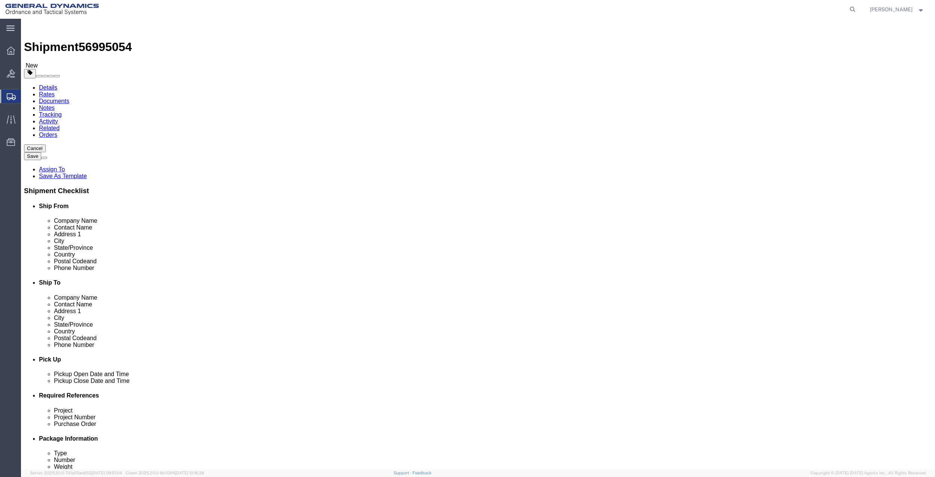
drag, startPoint x: 211, startPoint y: 130, endPoint x: 206, endPoint y: 134, distance: 5.9
click select "Select Bale(s) Basket(s) Bolt(s) Bottle(s) Buckets Bulk Bundle(s) Can(s) Cardbo…"
select select "SBX"
click select "Select Bale(s) Basket(s) Bolt(s) Bottle(s) Buckets Bulk Bundle(s) Can(s) Cardbo…"
type input "12.25"
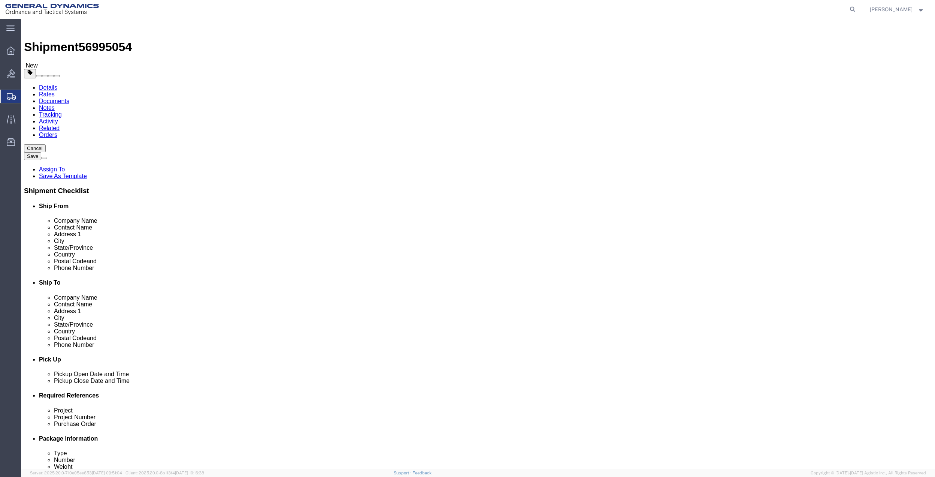
type input "11.00"
type input "1.50"
click input "0.00"
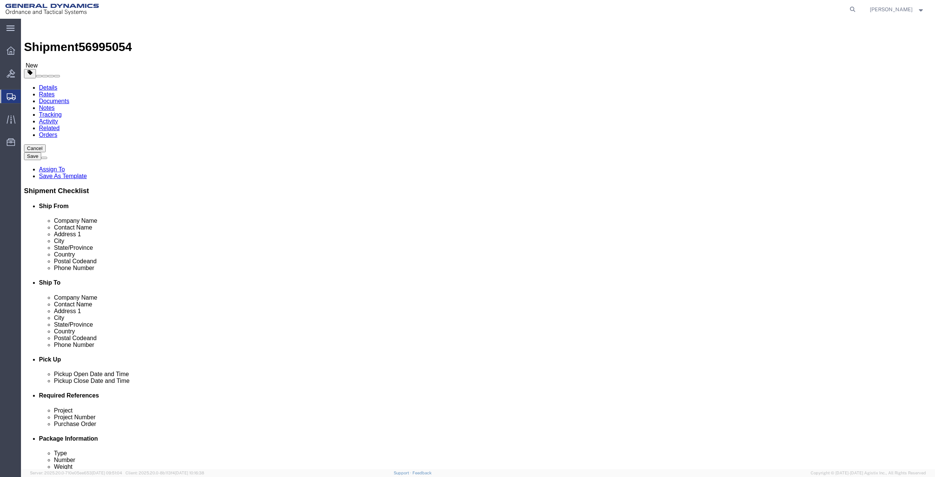
type input "3"
click link "Add Content"
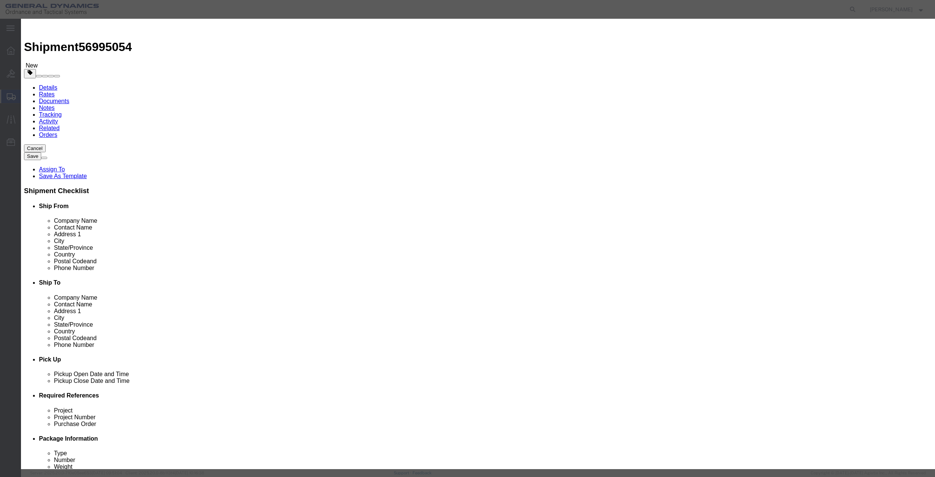
click input "text"
type input "MISC"
click input "0"
type input "01"
type input "100"
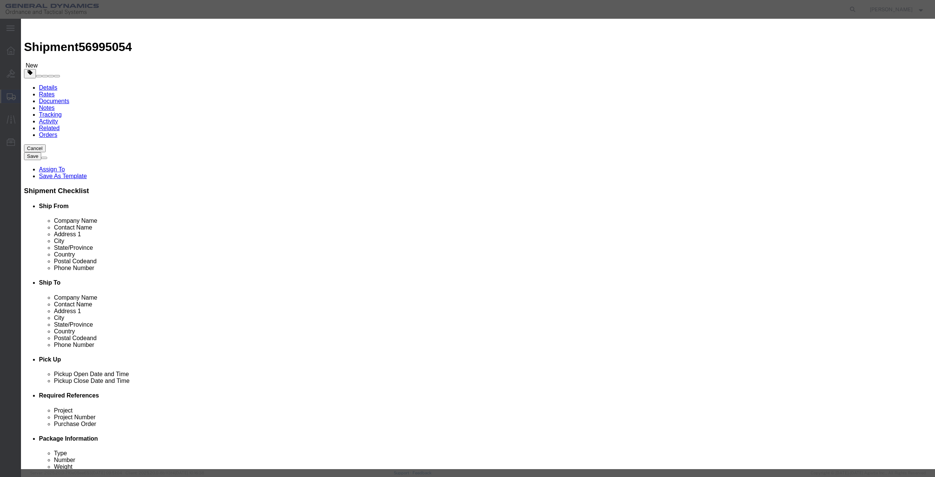
select select "US"
click select "Select 50 55 60 65 70 85 92.5 100 125 175 250 300 400"
select select "70"
click select "Select 50 55 60 65 70 85 92.5 100 125 175 250 300 400"
click button "Save & Close"
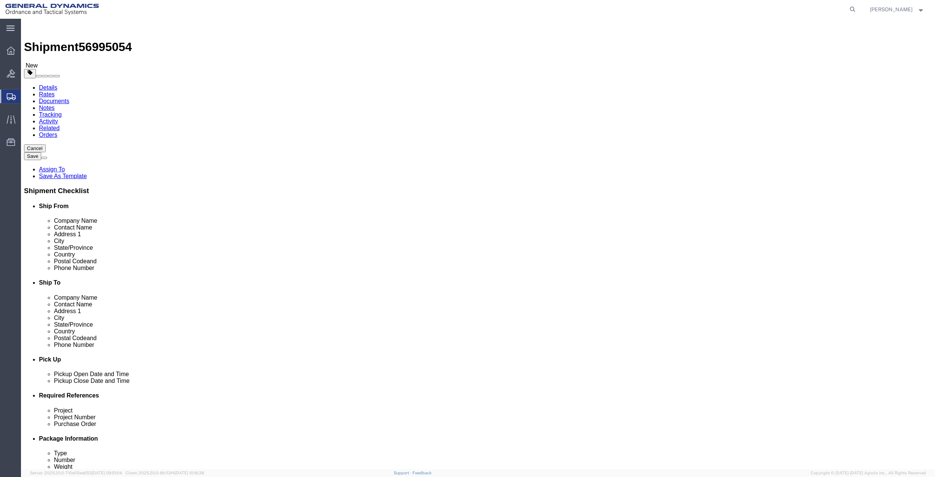
click link "Special Services"
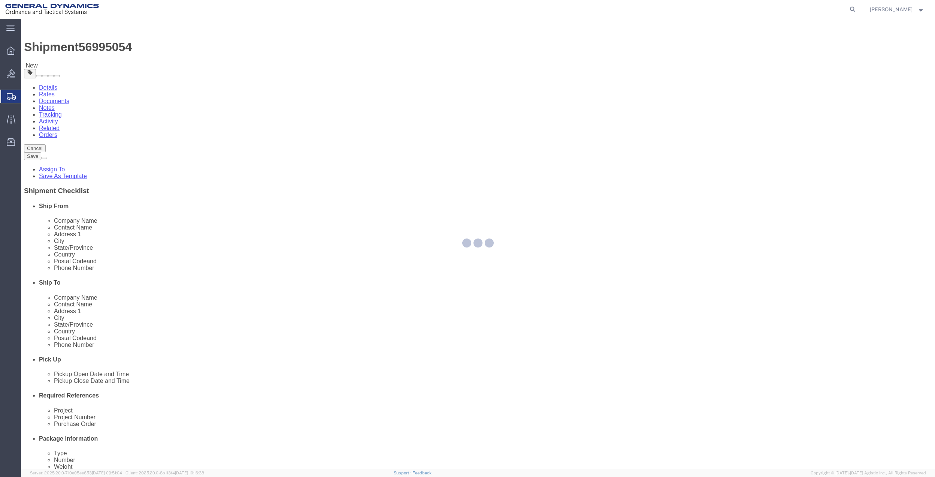
select select
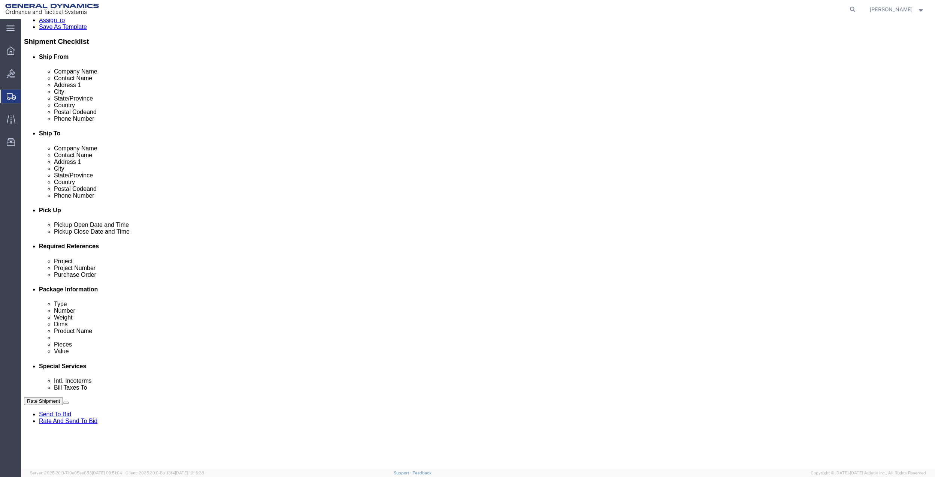
scroll to position [150, 0]
click select "Select Buyer Cost Center Department Operations Number Order Number Sales Person"
select select "DEPARTMENT"
click select "Select Buyer Cost Center Department Operations Number Order Number Sales Person"
click select "Select [GEOGRAPHIC_DATA] [GEOGRAPHIC_DATA] [GEOGRAPHIC_DATA] [GEOGRAPHIC_DATA] …"
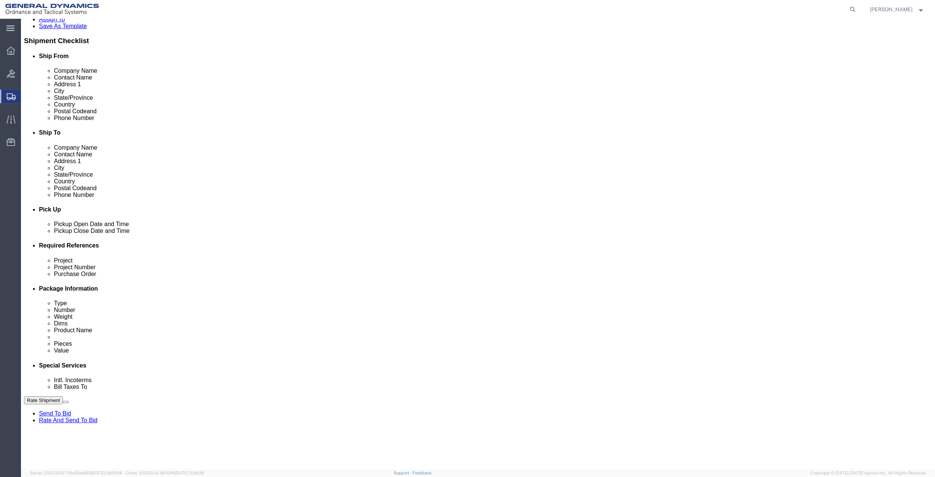
select select "1763983"
click select "Select [GEOGRAPHIC_DATA] [GEOGRAPHIC_DATA] [GEOGRAPHIC_DATA] [GEOGRAPHIC_DATA] …"
click select "Select 10AFM 10GAG 10GAH 10GFL 10GFO 10GIE 10GIS 30MABS St [PERSON_NAME] Program"
select select "214681"
click select "Select 10AFM 10GAG 10GAH 10GFL 10GFO 10GIE 10GIS 30MABS St [PERSON_NAME] Program"
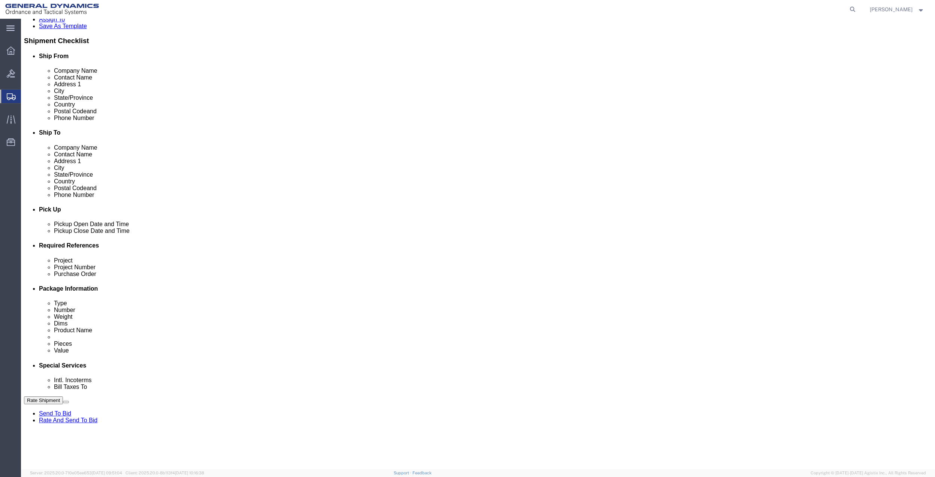
click input "General Dynamics OTS % Data2Logistics"
click p "- GEDOTS %DATA 2 LOGISTICS - (GEDOTS %DATA 2 LOGISTICS) [GEOGRAPHIC_DATA][PERSO…"
type input "GEDOTS %DATA 2 LOGISTICS"
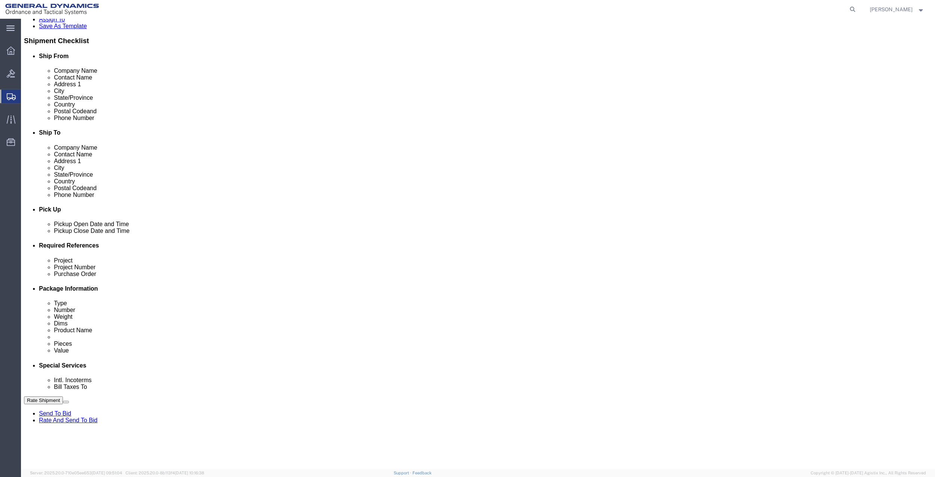
type input "PO BOX 61050"
type input "GEDOTS %DATA 2 LOGISTICS"
type input "FORT [PERSON_NAME]"
type input "33906"
select select "FL"
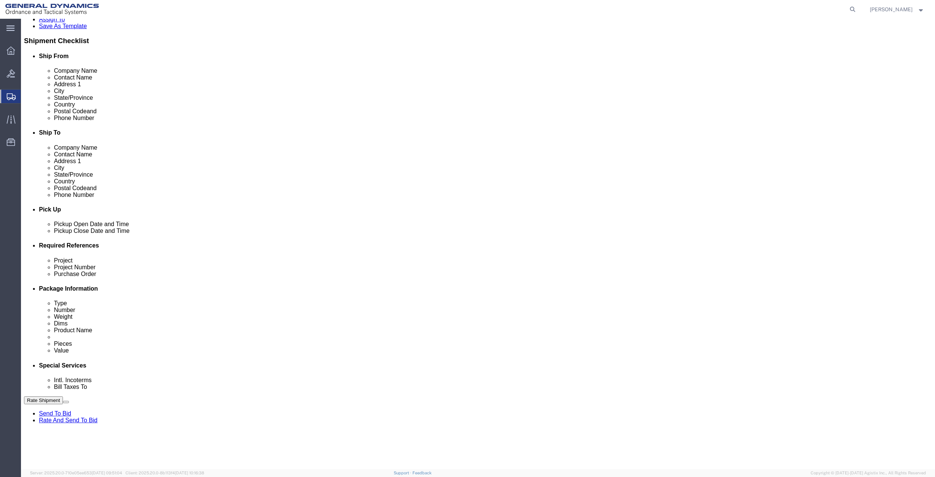
type input "GEDOTS %DATA 2 LOGISTICS"
click div "Rate Shipment Send To Bid Rate And Send To Bid"
click button "Rate Shipment"
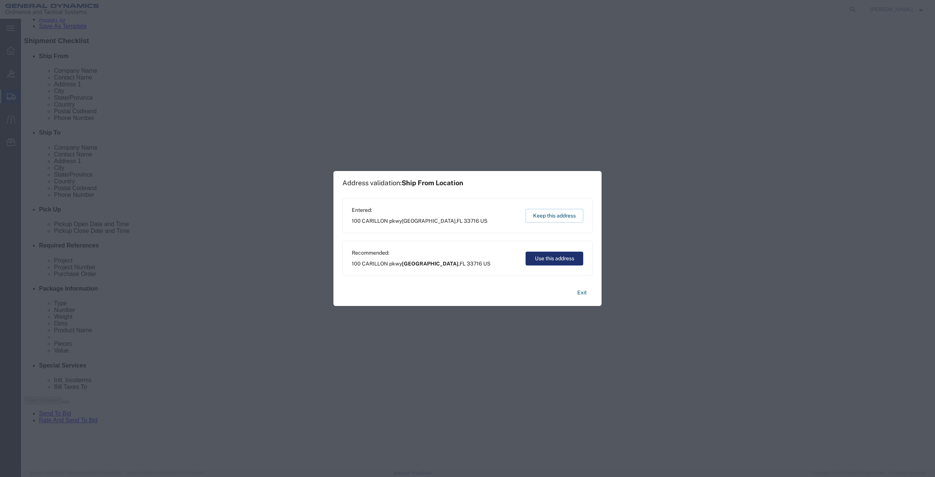
click at [561, 259] on button "Use this address" at bounding box center [555, 258] width 58 height 14
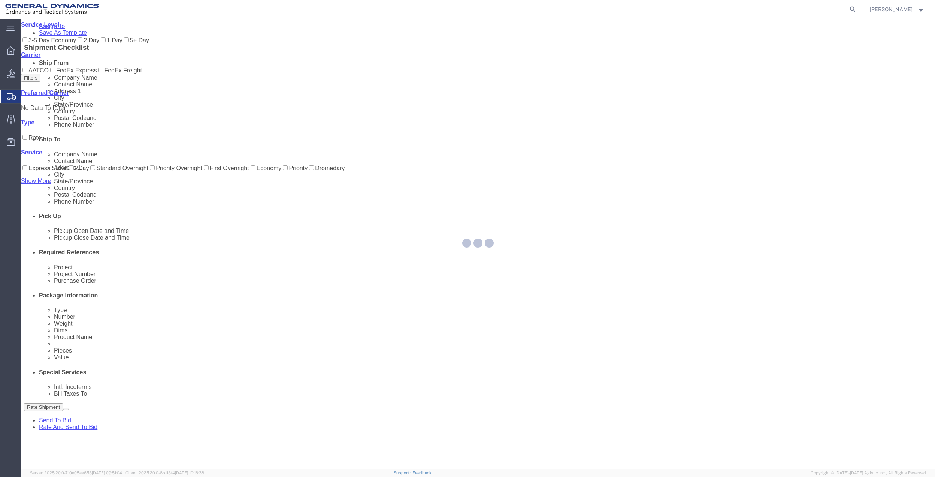
scroll to position [0, 0]
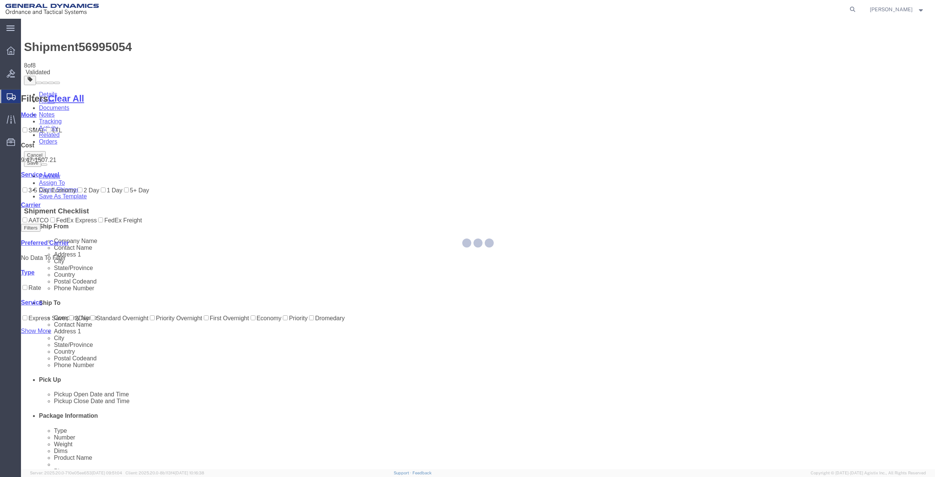
drag, startPoint x: 615, startPoint y: 118, endPoint x: 466, endPoint y: 240, distance: 192.2
click at [466, 241] on div at bounding box center [467, 243] width 4 height 4
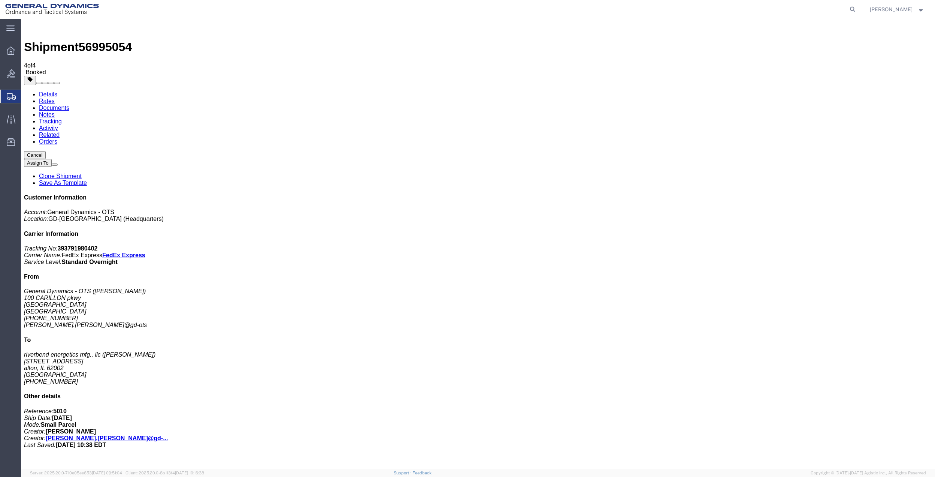
click at [0, 0] on span "Create Shipment" at bounding box center [0, 0] width 0 height 0
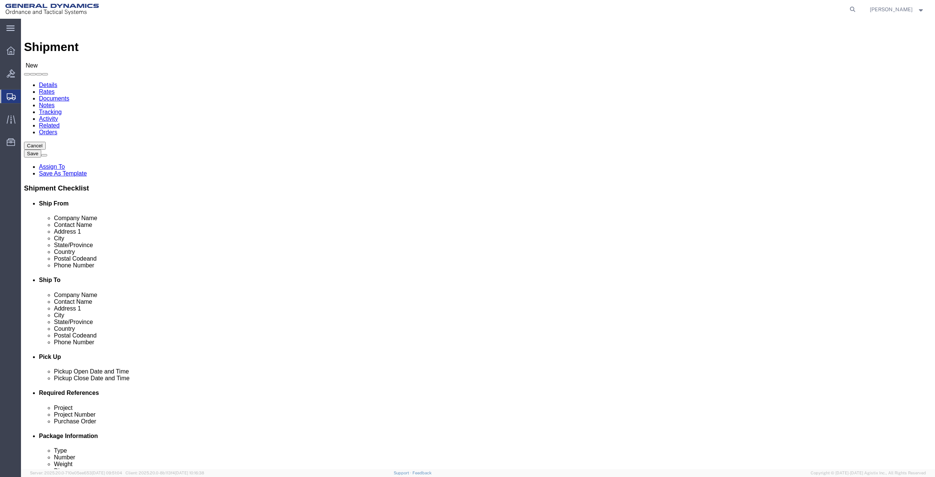
click input "text"
type input "EMERSO"
click p "- General Dynamics - OTS - ([PERSON_NAME]) [STREET_ADDRESS] [GEOGRAPHIC_DATA], …"
select select "FL"
type input "[PERSON_NAME]"
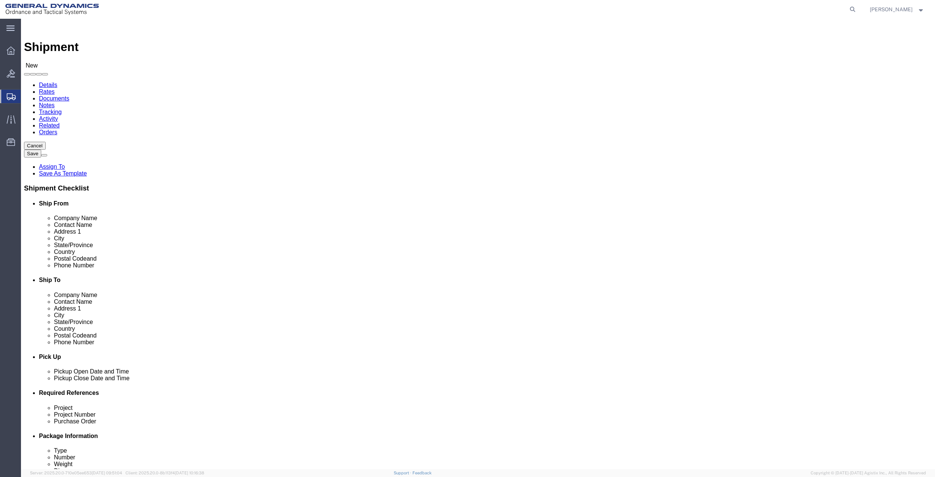
click input "text"
type input "[PERSON_NAME]"
click input "text"
click p "- ENGINEERED PRECISION CASTING - () [STREET_ADDRESS][PERSON_NAME]"
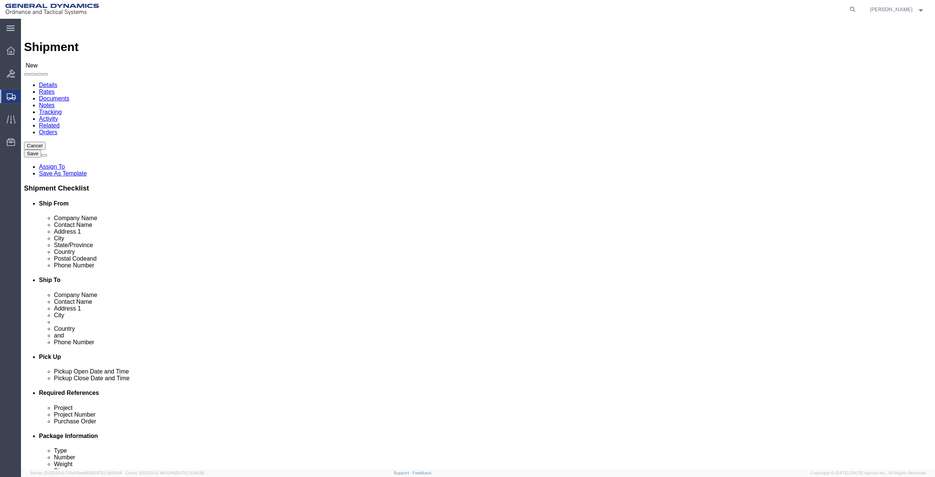
type input "[GEOGRAPHIC_DATA]"
click input "[PERSON_NAME]"
type input "[PERSON_NAME]"
click input "text"
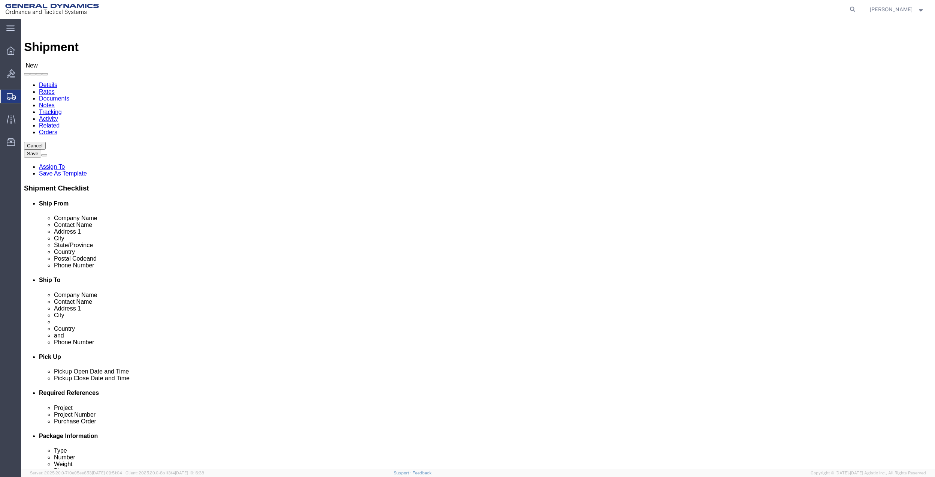
click input "text"
type input "[PHONE_NUMBER]"
click input "text"
paste input "[PHONE_NUMBER]"
type input "[PHONE_NUMBER]"
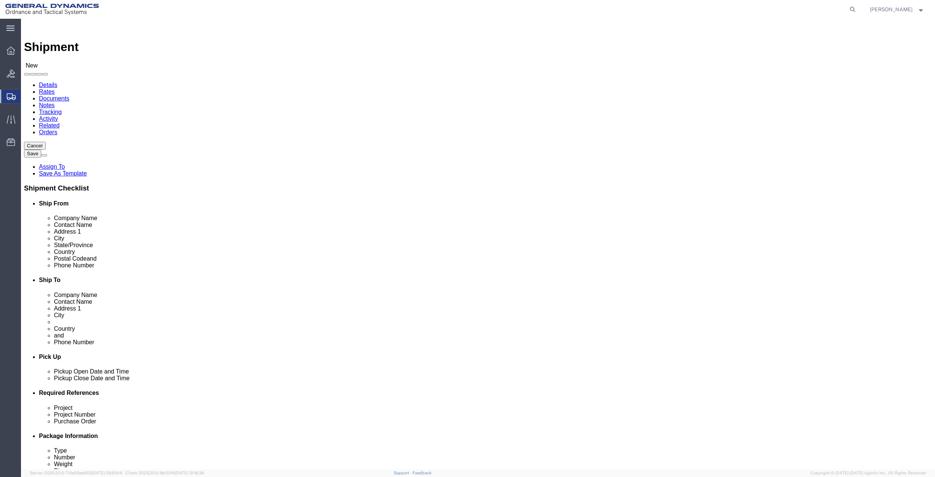
click span
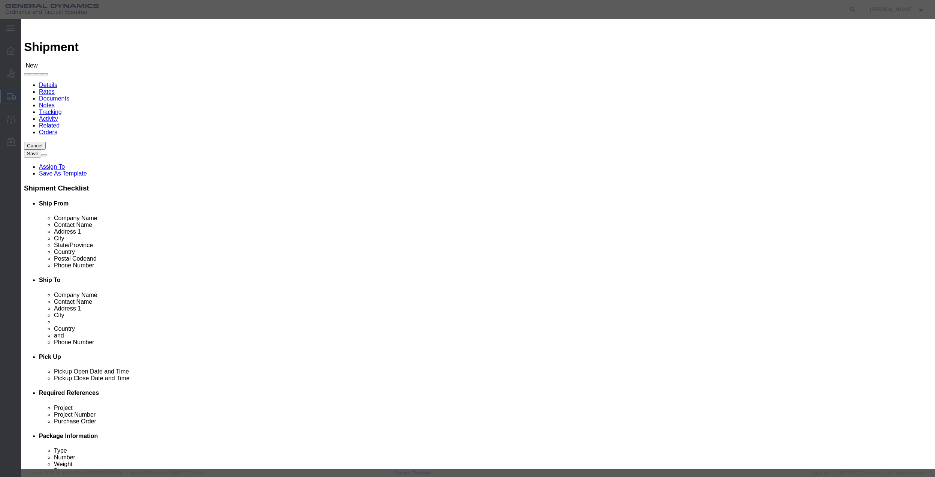
click input "checkbox"
checkbox input "true"
click button "Save"
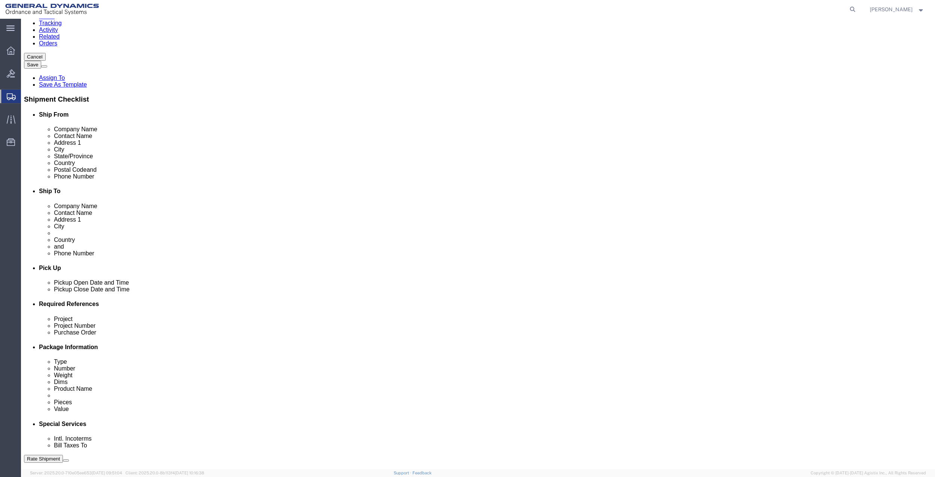
scroll to position [196, 0]
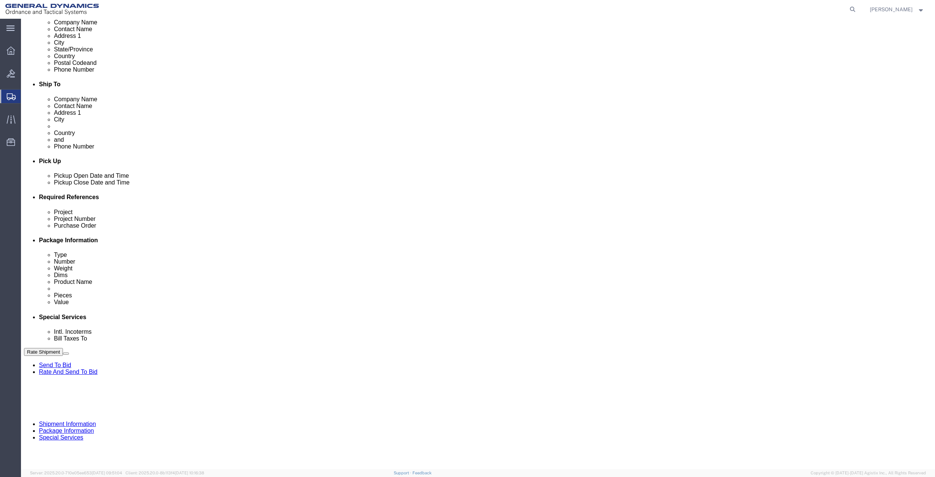
click button "Add reference"
click input "text"
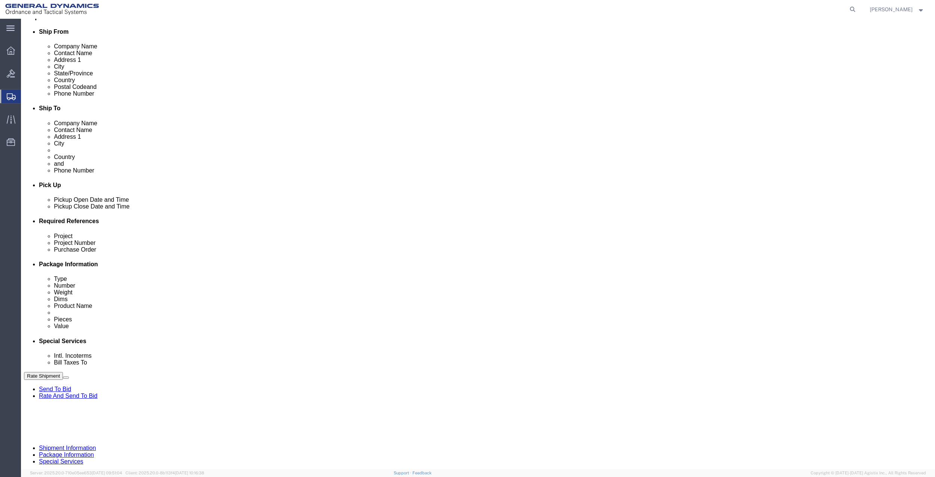
scroll to position [146, 0]
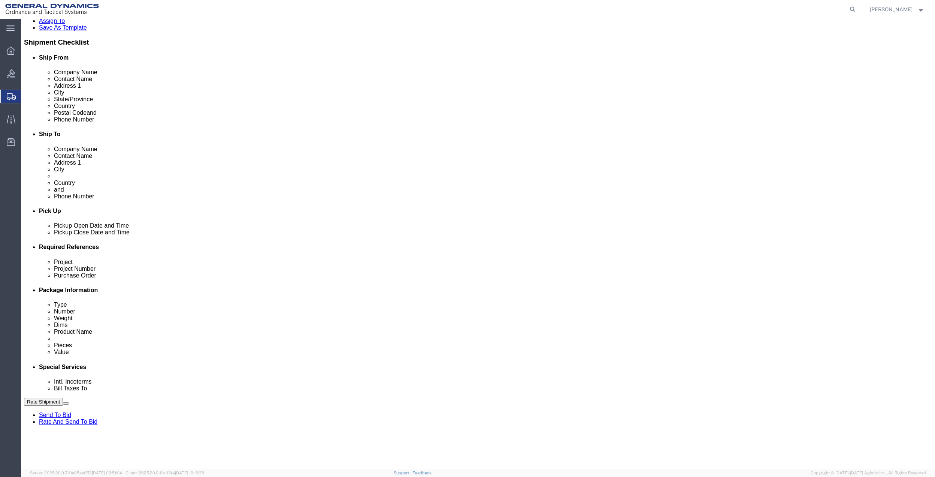
type input "5010"
click input "text"
paste input "5010"
type input "5010"
click input "text"
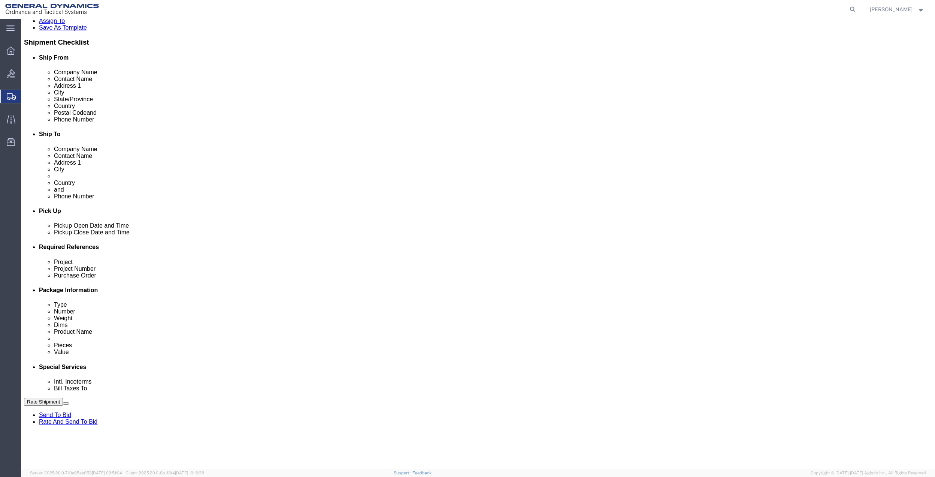
paste input "5010"
type input "5010"
click input "text"
paste input "5010"
type input "5010"
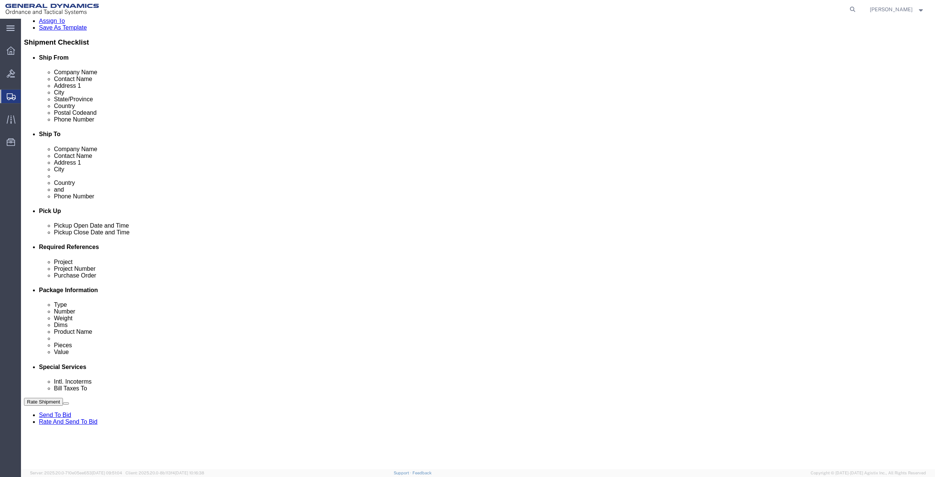
click select "Select Account Type Activity ID Airline Appointment Number ASN Batch Request # …"
select select "DEPT"
click select "Select Account Type Activity ID Airline Appointment Number ASN Batch Request # …"
click link "Package Information"
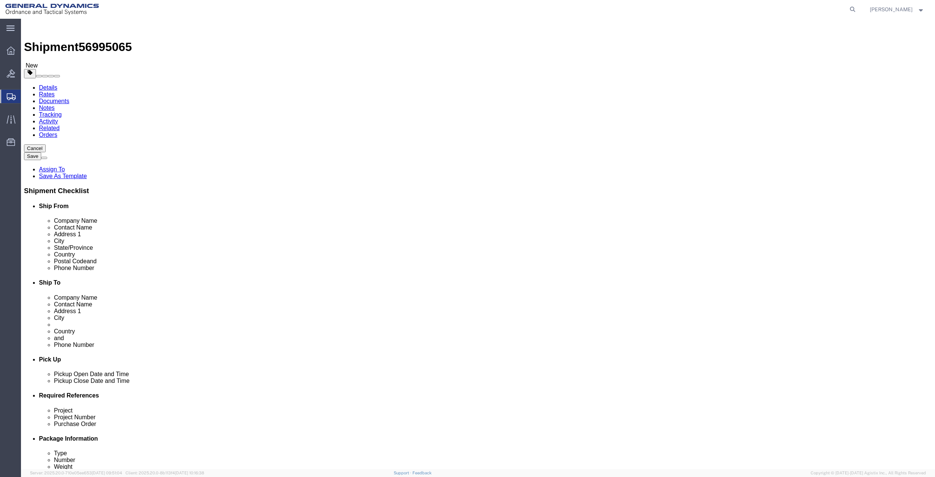
drag, startPoint x: 187, startPoint y: 133, endPoint x: 191, endPoint y: 139, distance: 6.9
click select "Select Bale(s) Basket(s) Bolt(s) Bottle(s) Buckets Bulk Bundle(s) Can(s) Cardbo…"
select select "SBX"
click select "Select Bale(s) Basket(s) Bolt(s) Bottle(s) Buckets Bulk Bundle(s) Can(s) Cardbo…"
type input "12.25"
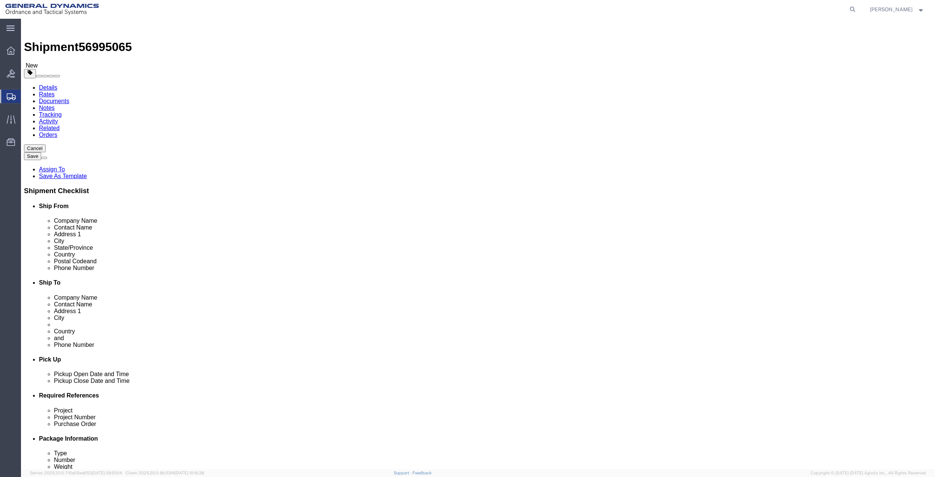
type input "11.00"
type input "1.50"
click input "0.00"
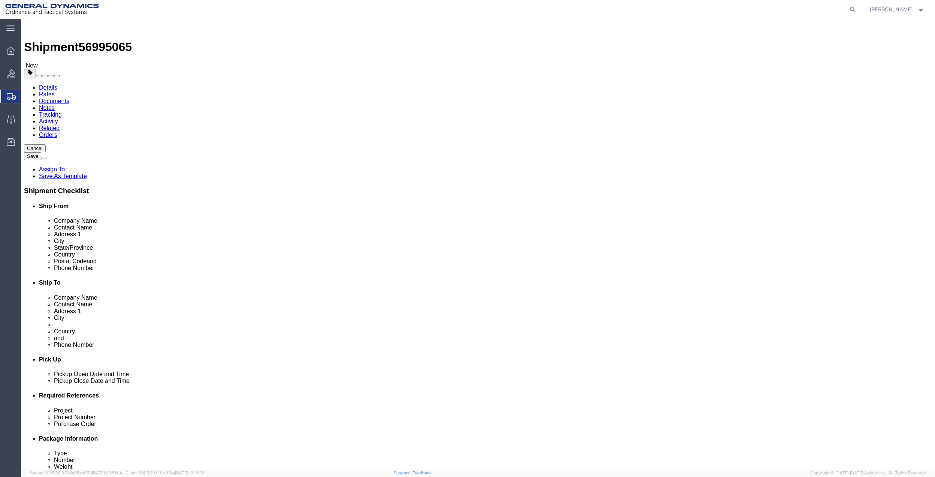
type input "3"
click link "Add Content"
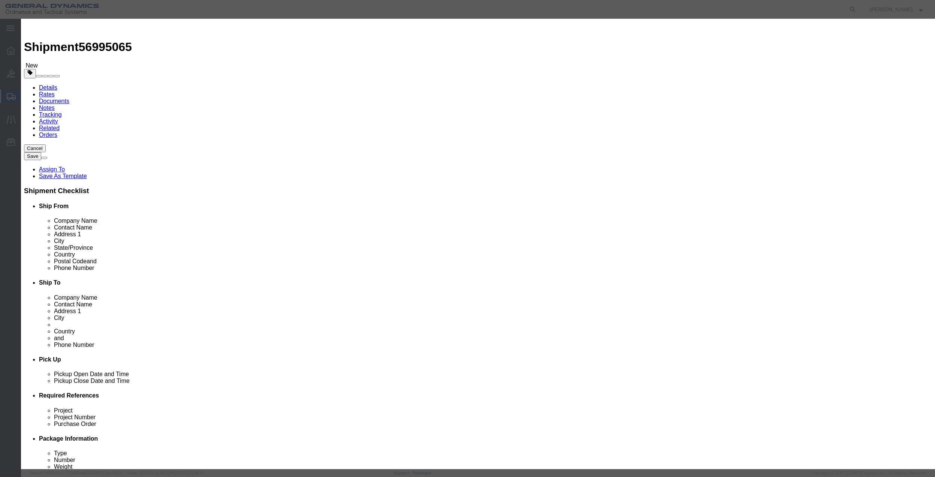
click div "Commodity library"
drag, startPoint x: 339, startPoint y: 58, endPoint x: 346, endPoint y: 63, distance: 8.5
click input "text"
type input "MISC"
click input "0"
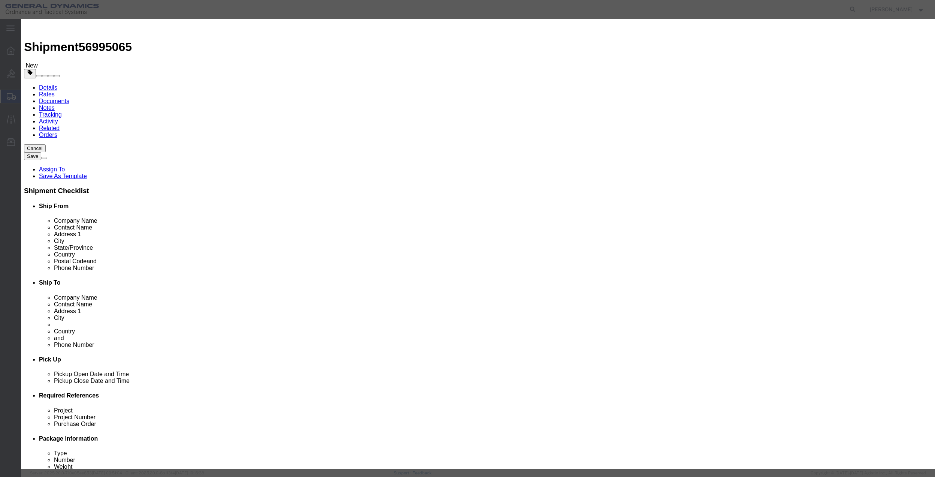
type input "01"
type input "100"
select select "US"
click select "Select 50 55 60 65 70 85 92.5 100 125 175 250 300 400"
select select "70"
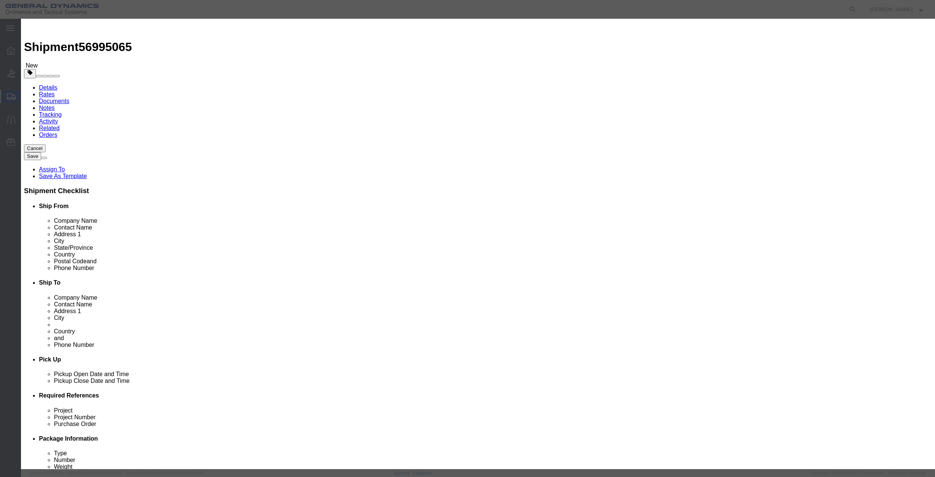
click select "Select 50 55 60 65 70 85 92.5 100 125 175 250 300 400"
click button "Save & Close"
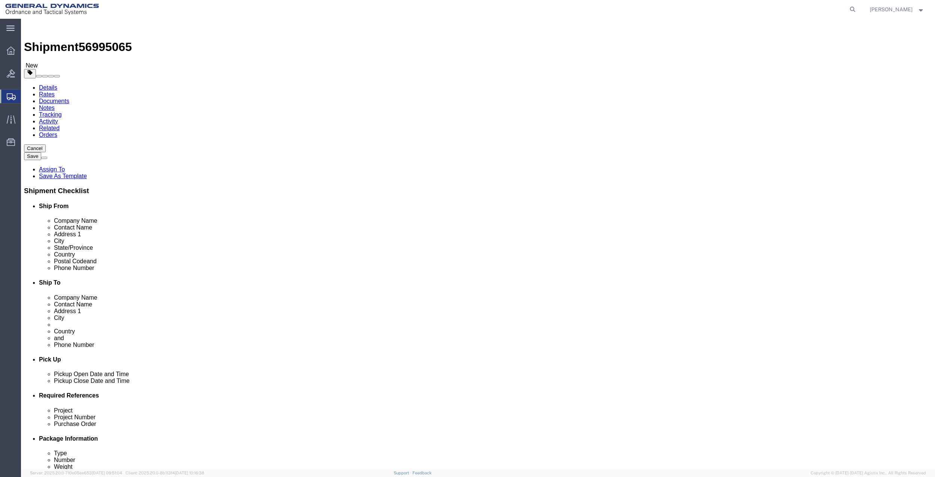
drag, startPoint x: 167, startPoint y: 54, endPoint x: 176, endPoint y: 64, distance: 14.1
click link "Special Services"
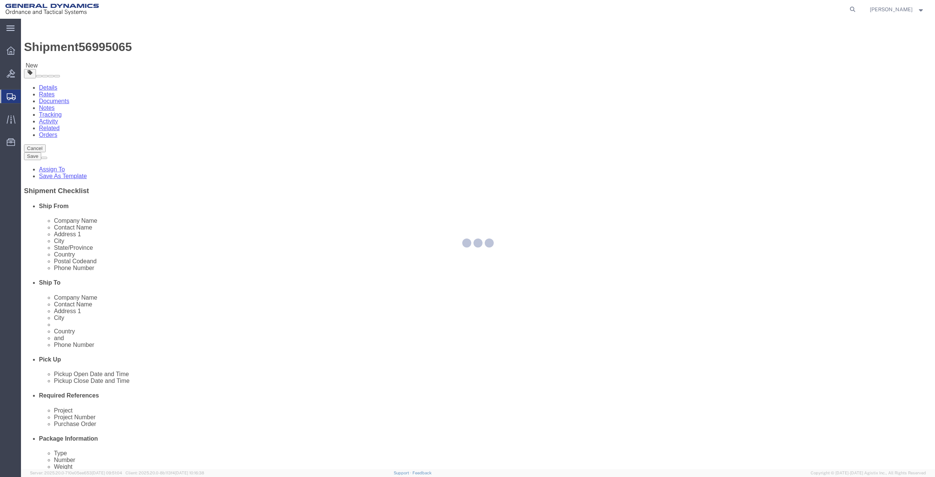
select select
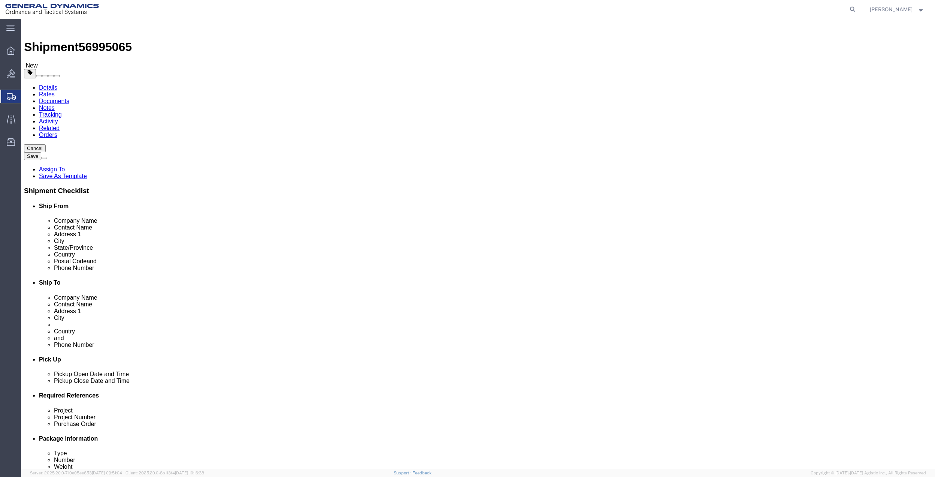
scroll to position [300, 0]
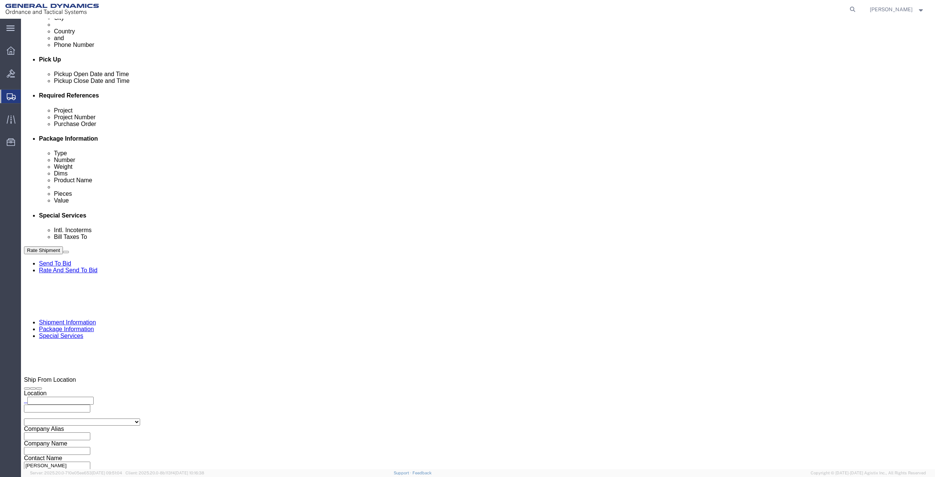
click select "Select Buyer Cost Center Department Operations Number Order Number Sales Person"
select select "DEPARTMENT"
click select "Select Buyer Cost Center Department Operations Number Order Number Sales Person"
click select "Select [GEOGRAPHIC_DATA] [GEOGRAPHIC_DATA] [GEOGRAPHIC_DATA] [GEOGRAPHIC_DATA] …"
select select "1763983"
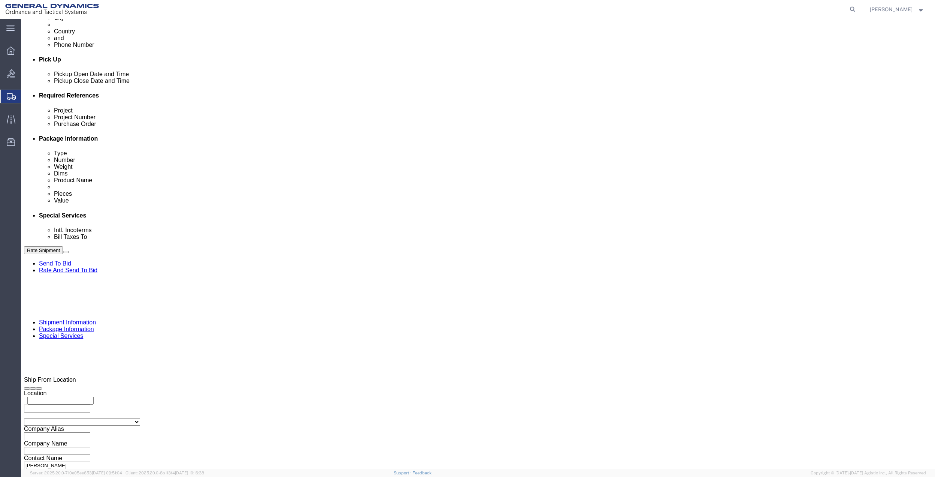
click select "Select [GEOGRAPHIC_DATA] [GEOGRAPHIC_DATA] [GEOGRAPHIC_DATA] [GEOGRAPHIC_DATA] …"
click select "Select 10AFM 10GAG 10GAH 10GFL 10GFO 10GIE 10GIS 30MABS St [PERSON_NAME] Program"
select select "214681"
click select "Select 10AFM 10GAG 10GAH 10GFL 10GFO 10GIE 10GIS 30MABS St [PERSON_NAME] Program"
click input "General Dynamics OTS % Data2Logistics"
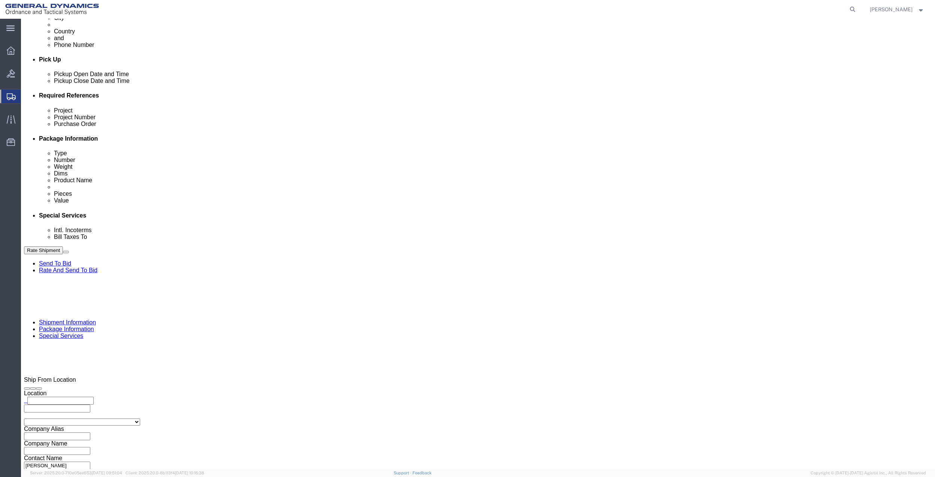
click input "General Dynamics OTS % Data2Logistics"
click p "- GEDOTS %DATA 2 LOGISTICS - (GEDOTS %DATA 2 LOGISTICS) [GEOGRAPHIC_DATA][PERSO…"
type input "GEDOTS %DATA 2 LOGISTICS"
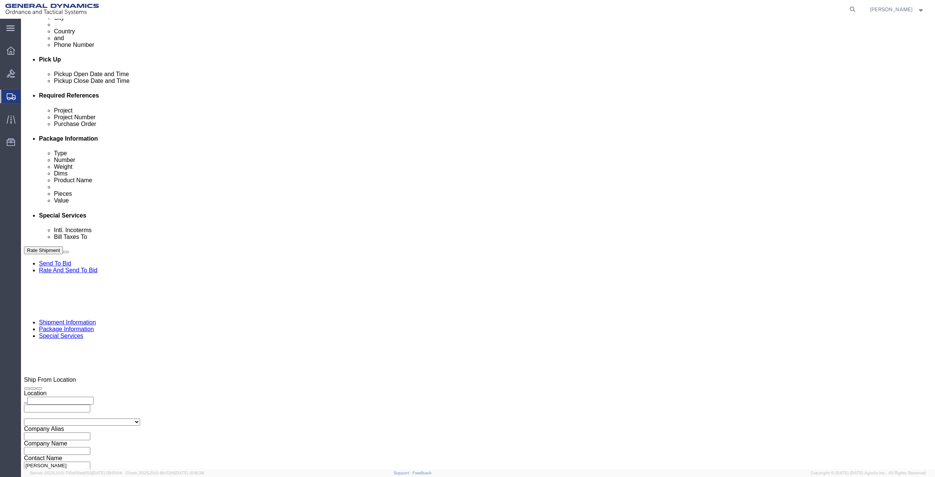
type input "PO BOX 61050"
type input "GEDOTS %DATA 2 LOGISTICS"
type input "FORT [PERSON_NAME]"
type input "33906"
select select "FL"
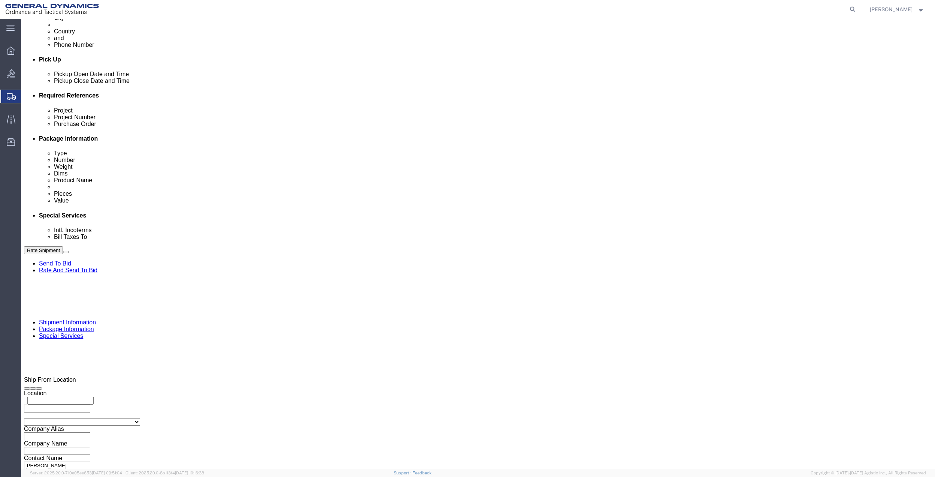
type input "GEDOTS %DATA 2 LOGISTICS"
click button "Rate Shipment"
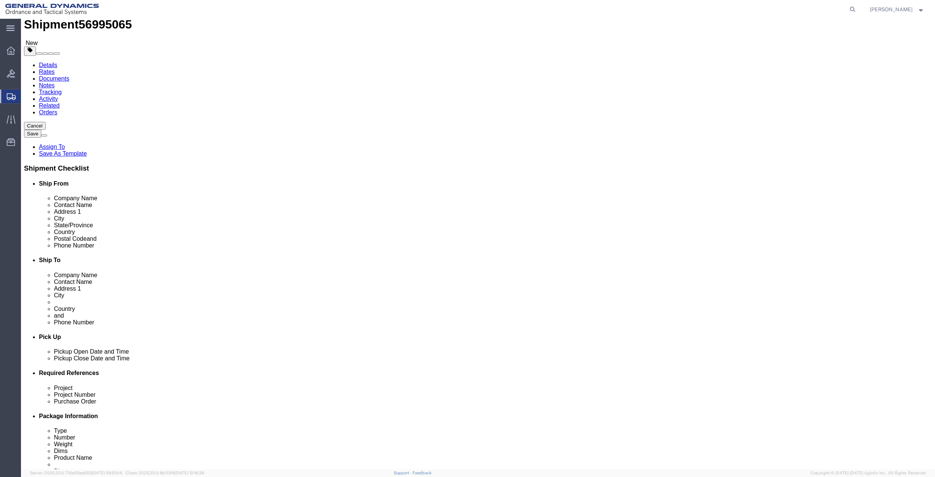
scroll to position [0, 0]
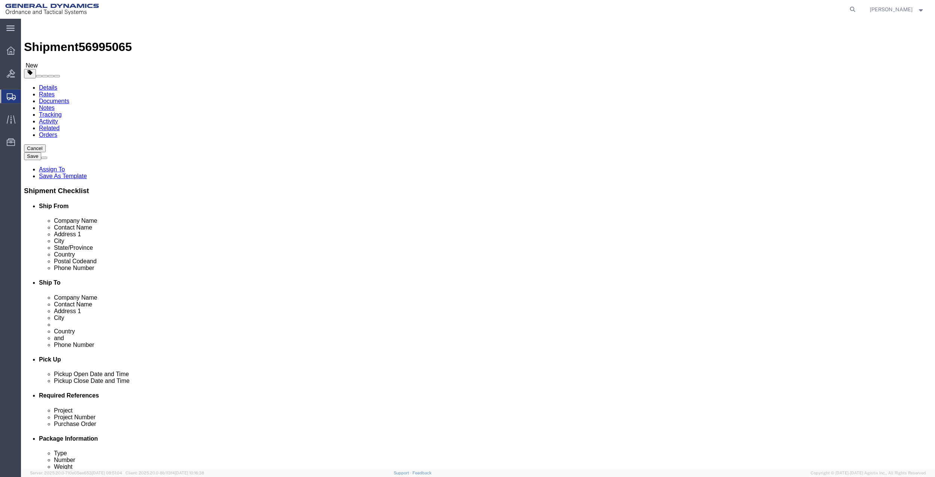
drag, startPoint x: 43, startPoint y: 52, endPoint x: 47, endPoint y: 60, distance: 8.2
click link "Shipment Information"
type input "UNI"
select select "NJ"
click button "Rate Shipment"
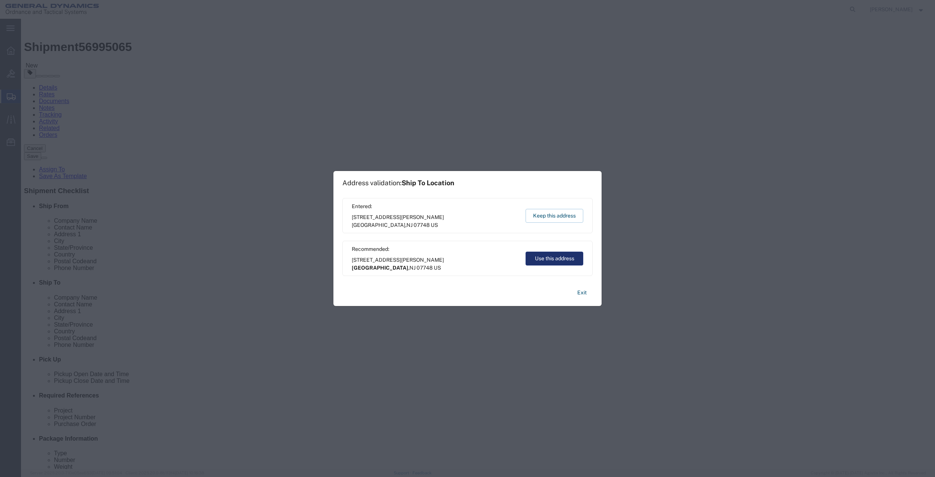
click at [547, 254] on button "Use this address" at bounding box center [555, 258] width 58 height 14
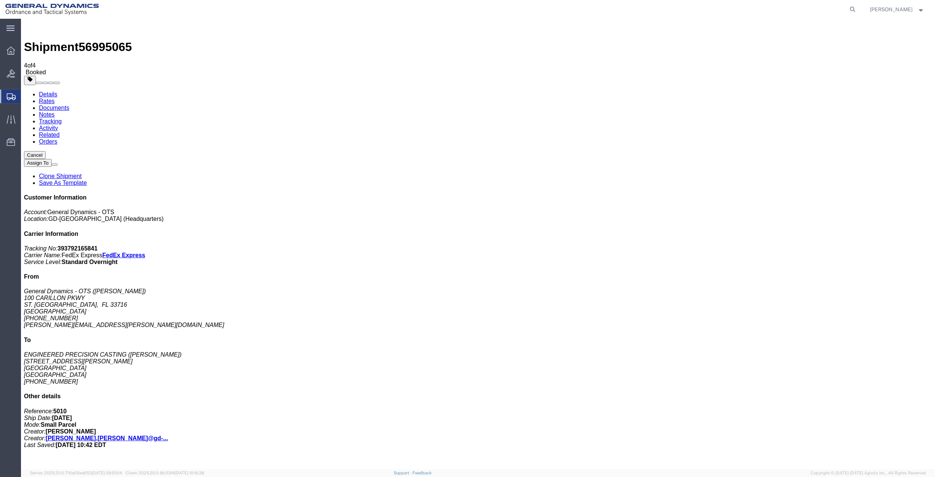
drag, startPoint x: 112, startPoint y: 148, endPoint x: 404, endPoint y: 172, distance: 292.9
